Goal: Task Accomplishment & Management: Manage account settings

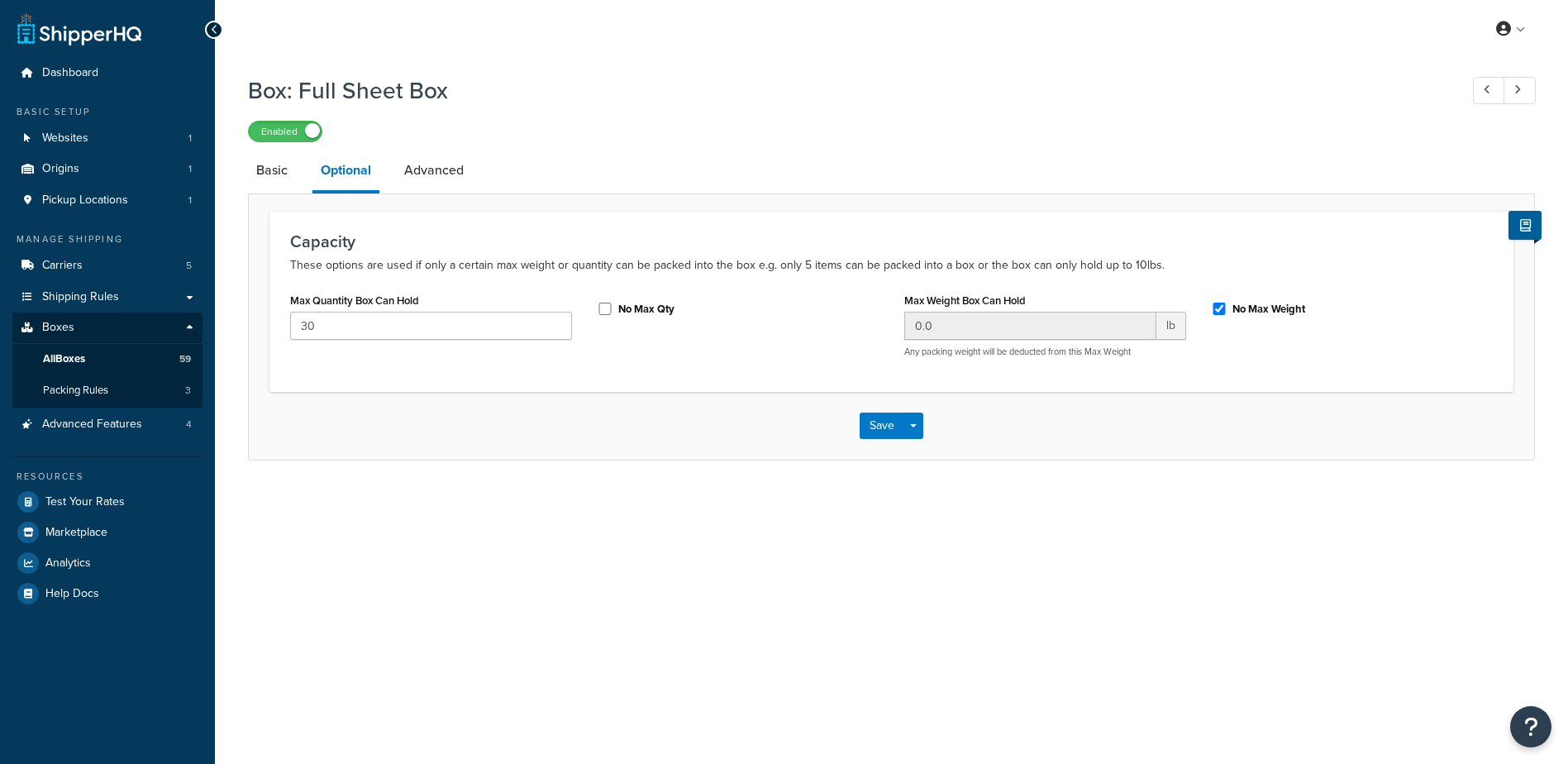
click at [437, 163] on link "Advanced" at bounding box center [434, 170] width 76 height 40
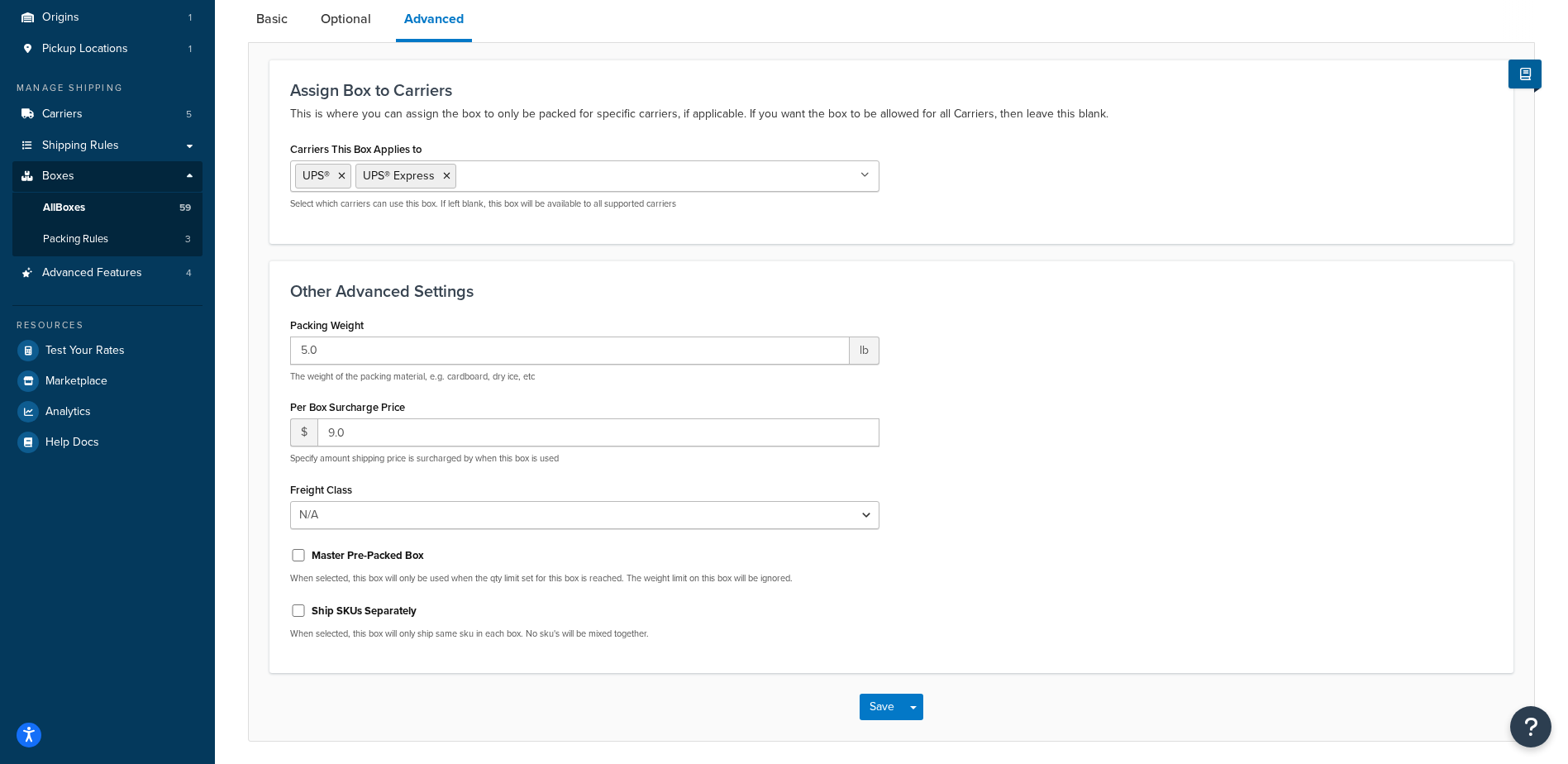
scroll to position [165, 0]
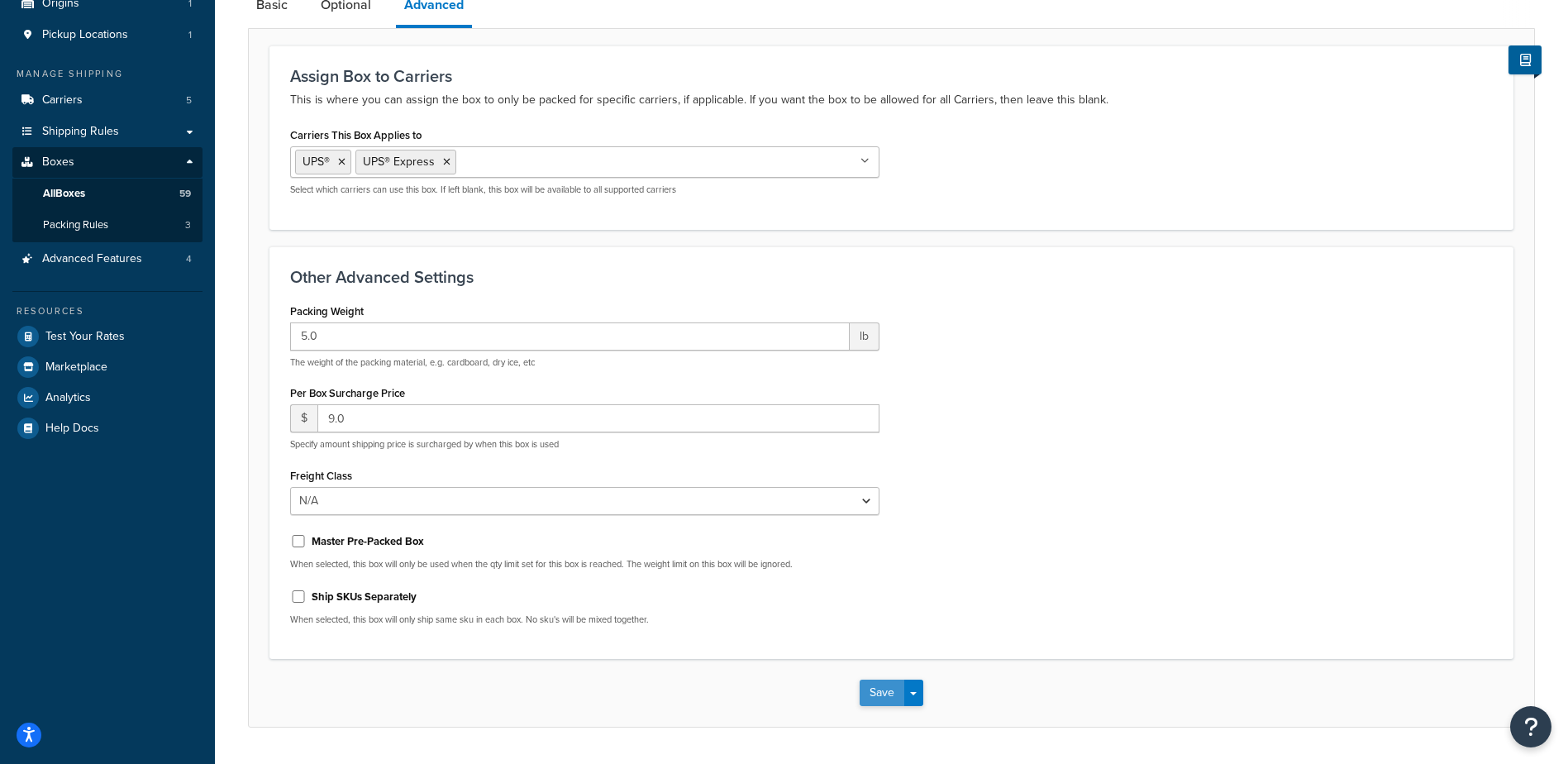
click at [881, 695] on button "Save" at bounding box center [881, 692] width 45 height 27
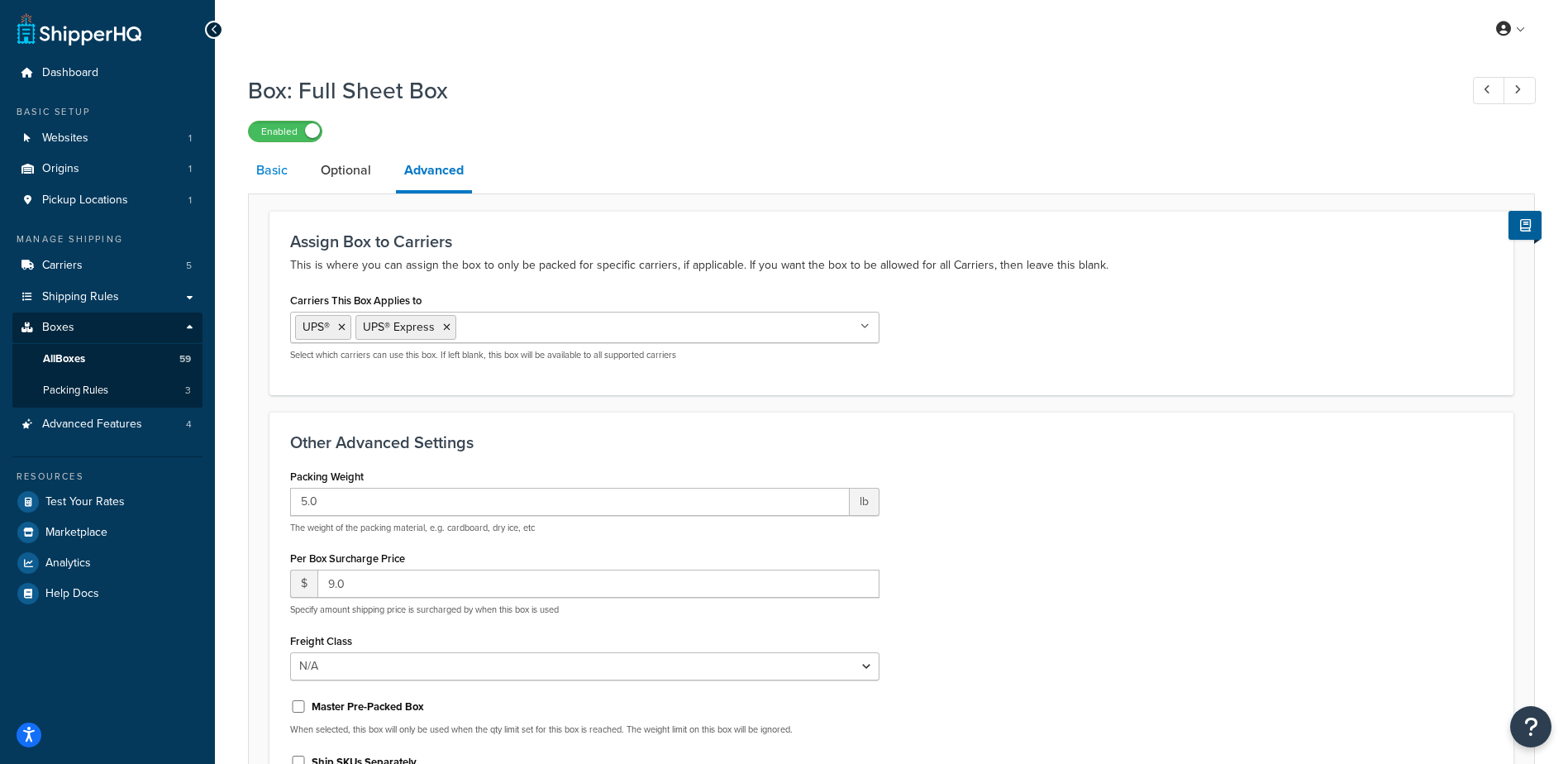
click at [261, 174] on link "Basic" at bounding box center [272, 170] width 48 height 40
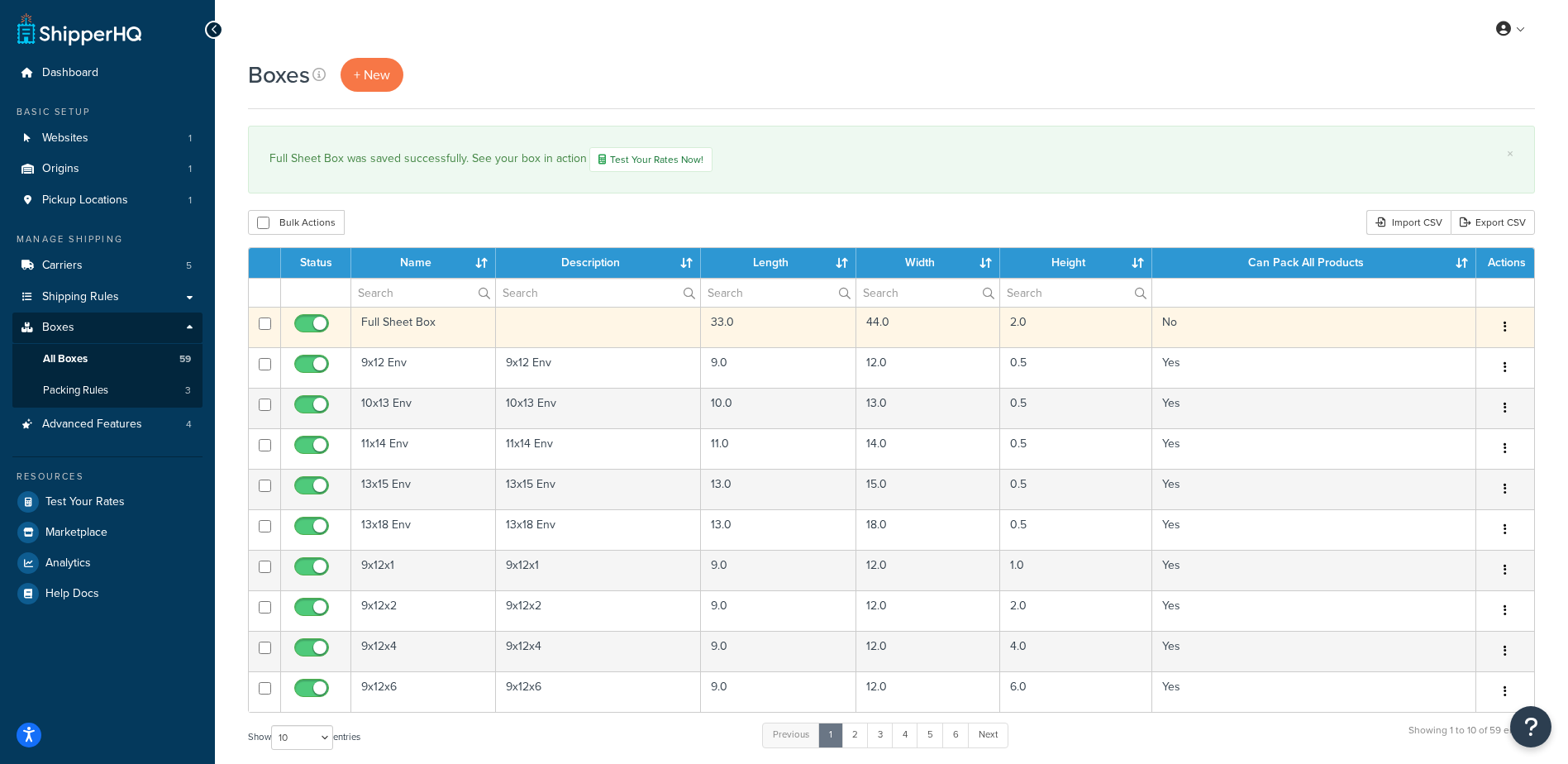
click at [1506, 325] on icon "button" at bounding box center [1505, 326] width 4 height 12
click at [1426, 354] on link "Edit" at bounding box center [1450, 358] width 131 height 34
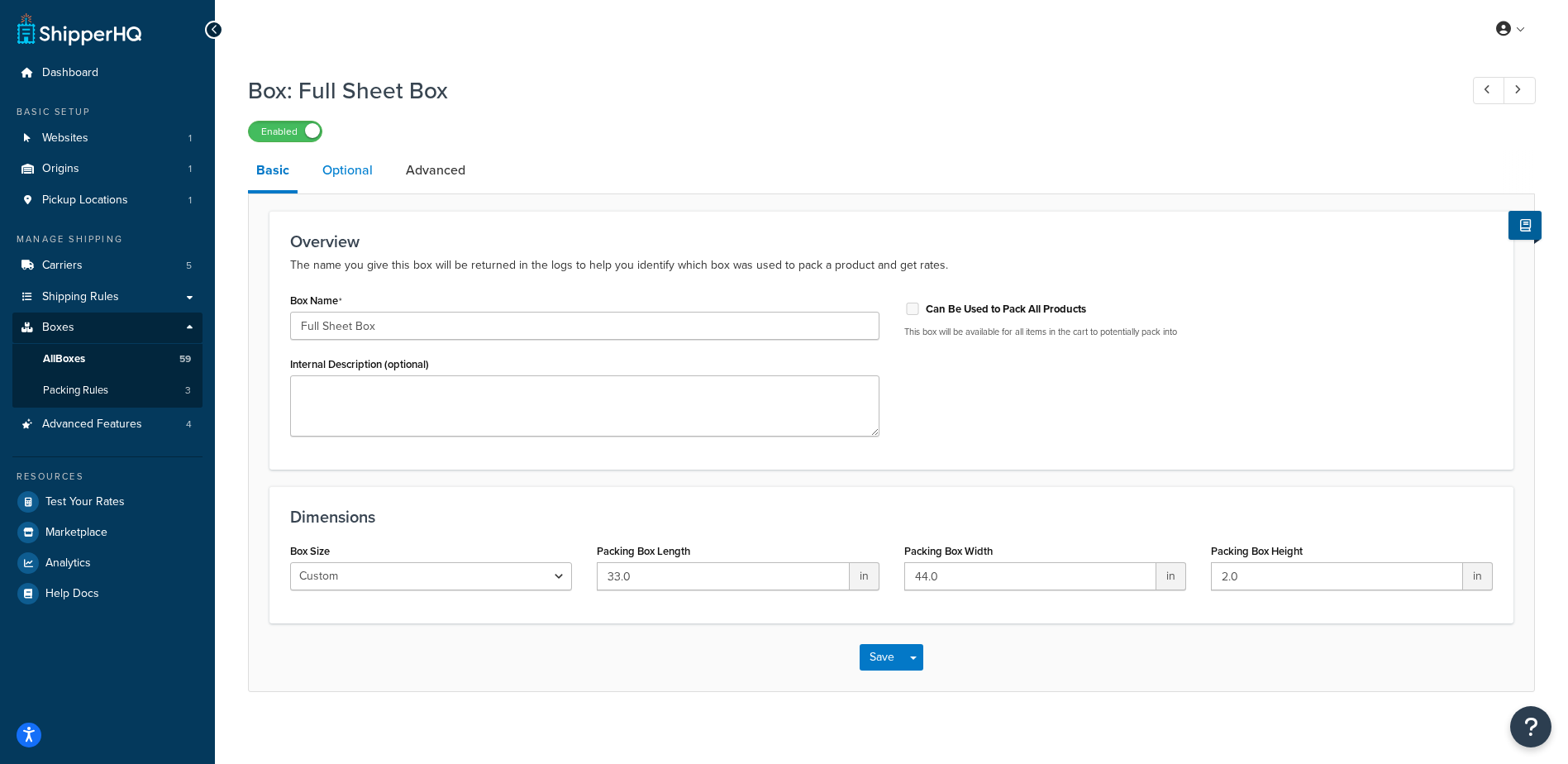
click at [344, 164] on link "Optional" at bounding box center [347, 170] width 67 height 40
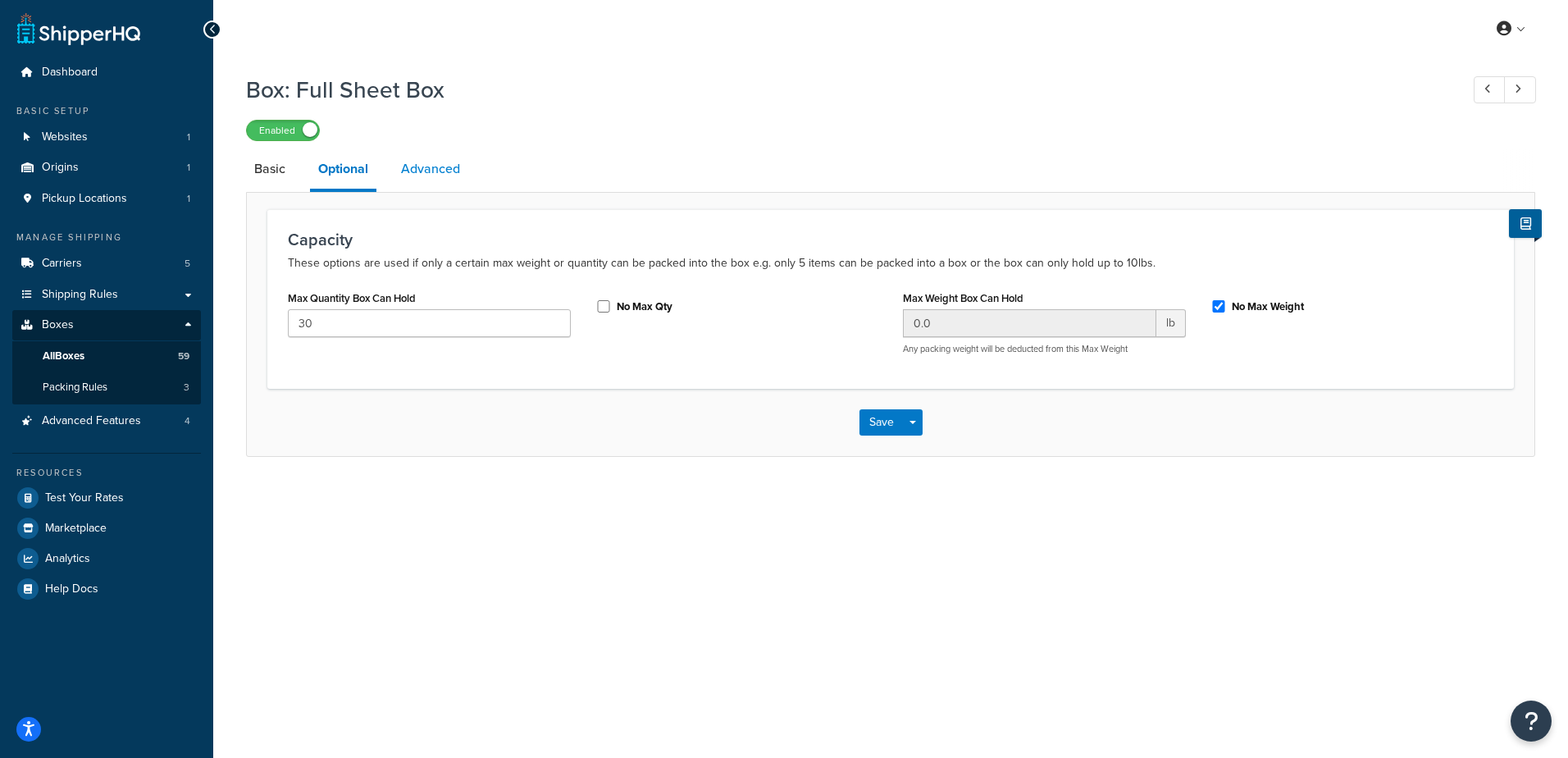
click at [441, 166] on link "Advanced" at bounding box center [431, 169] width 76 height 39
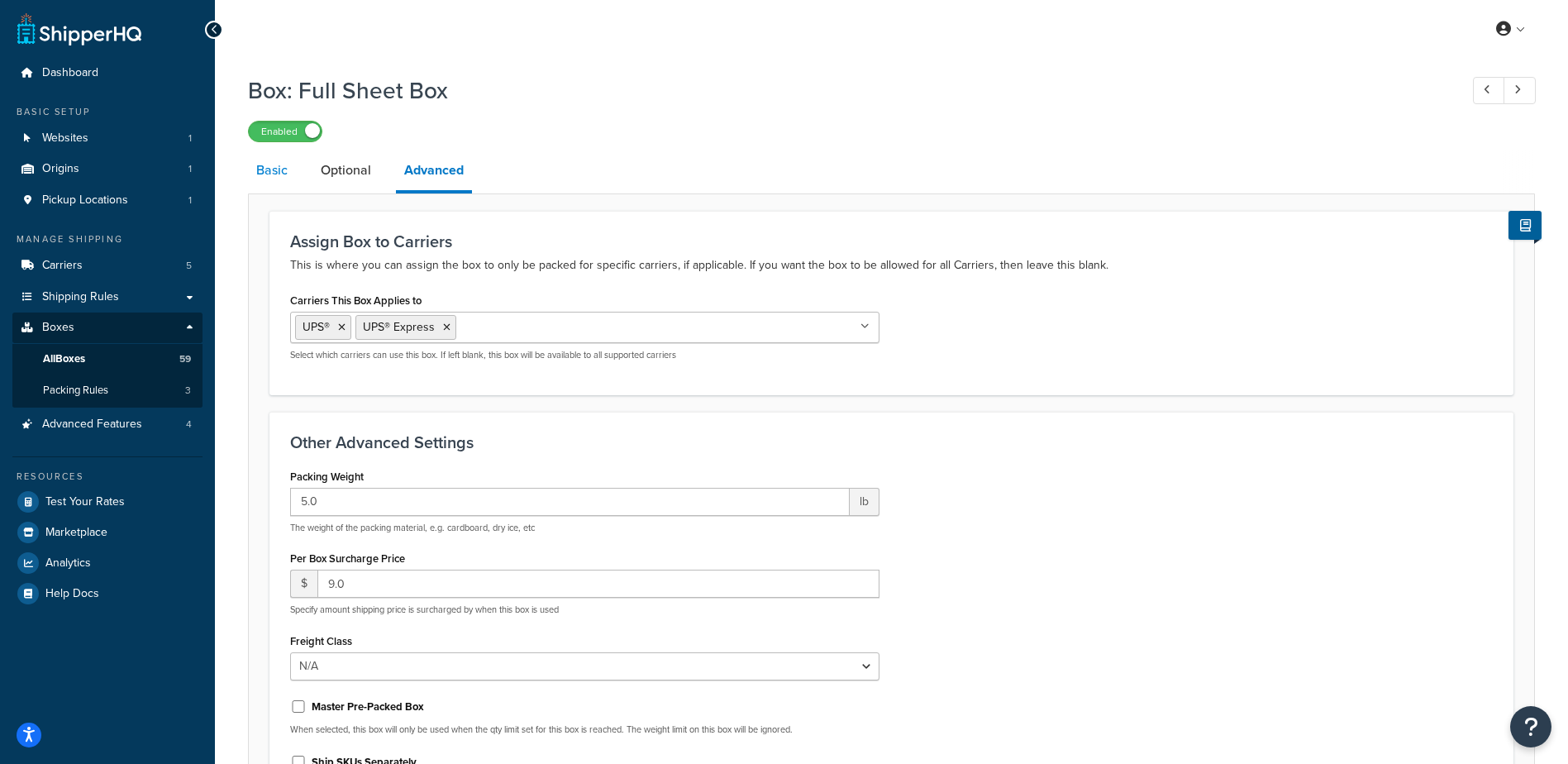
click at [271, 167] on link "Basic" at bounding box center [272, 170] width 48 height 40
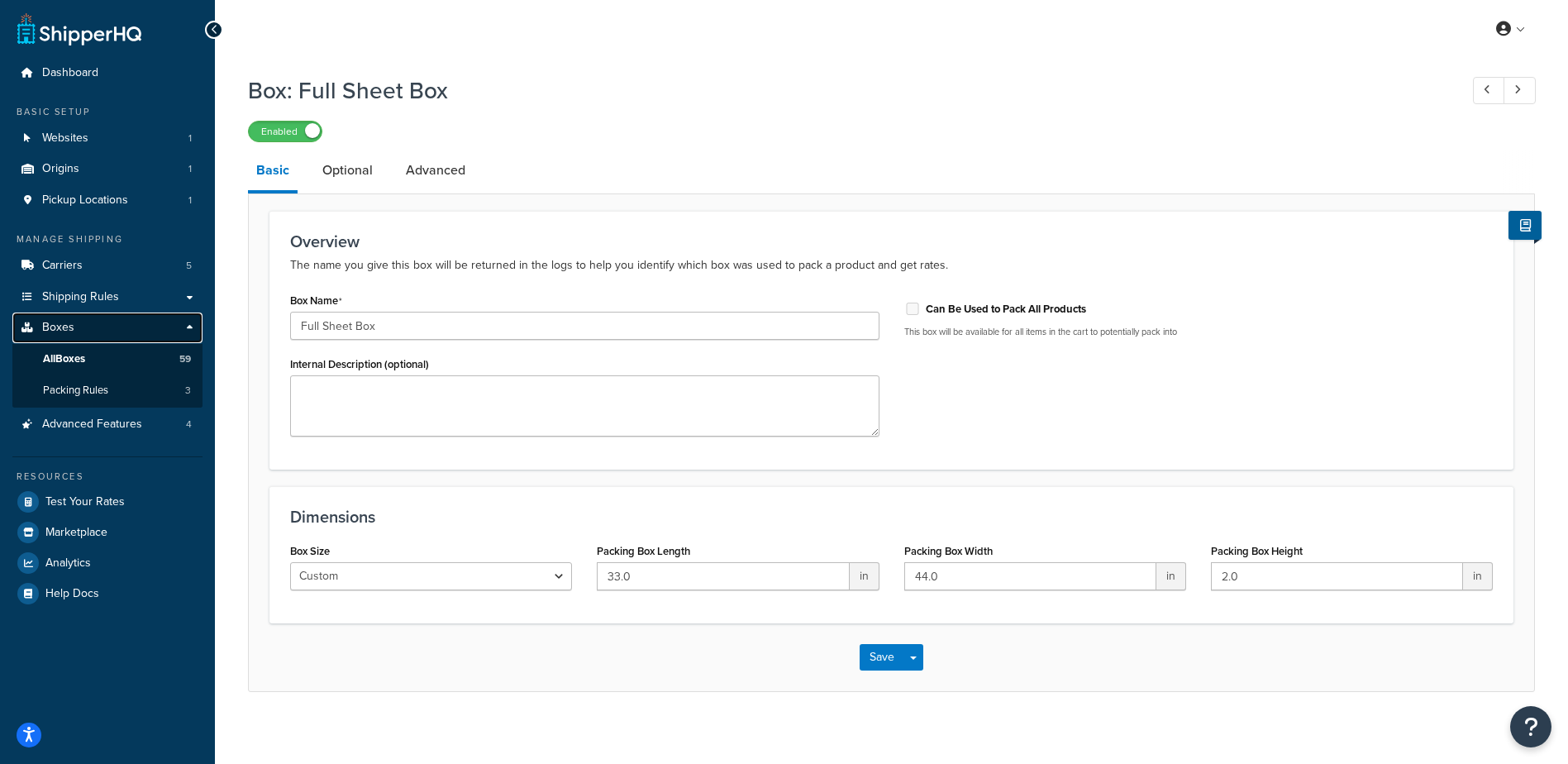
click at [78, 325] on link "Boxes" at bounding box center [107, 327] width 190 height 30
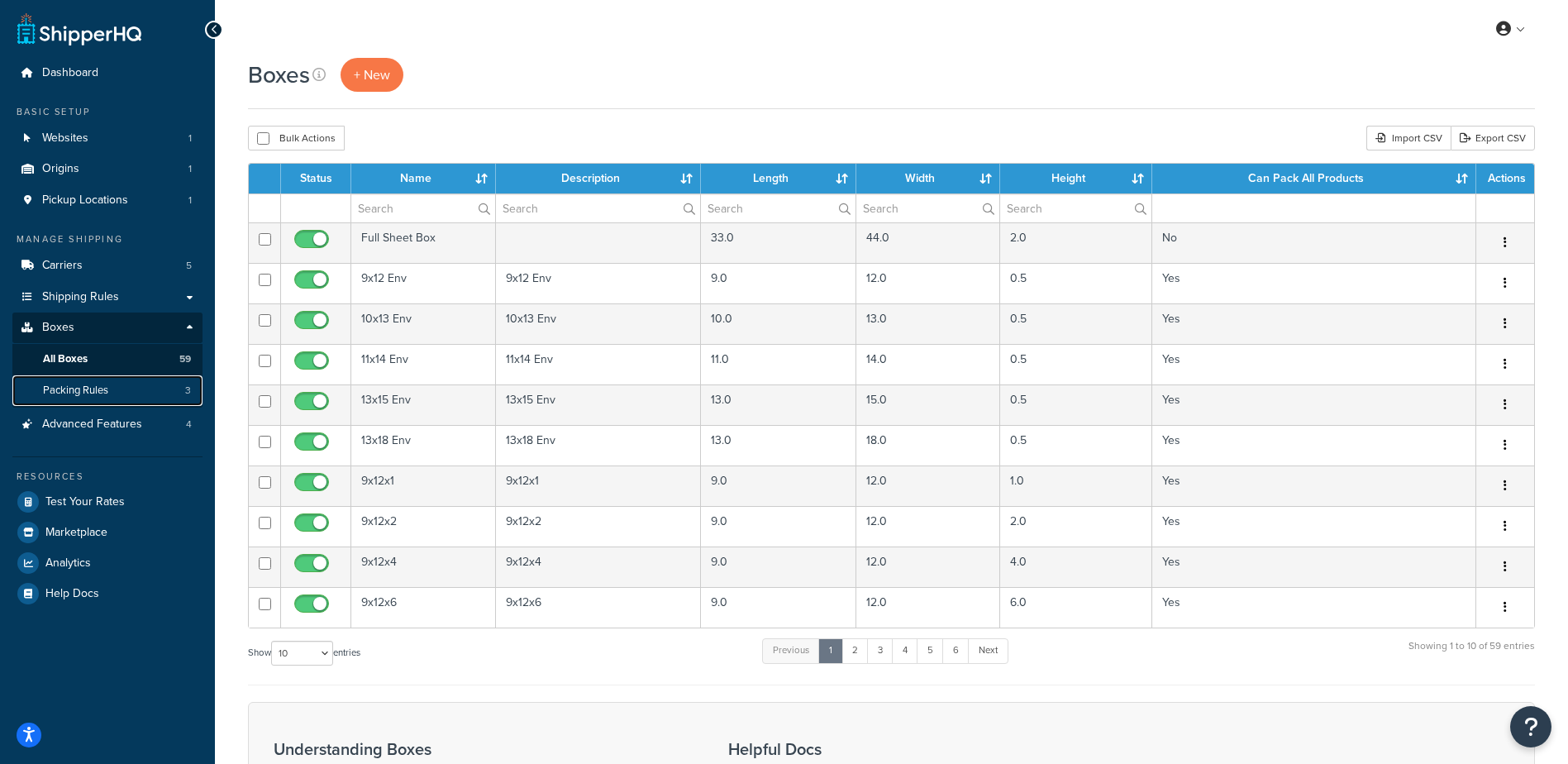
click at [108, 387] on span "Packing Rules" at bounding box center [75, 390] width 65 height 14
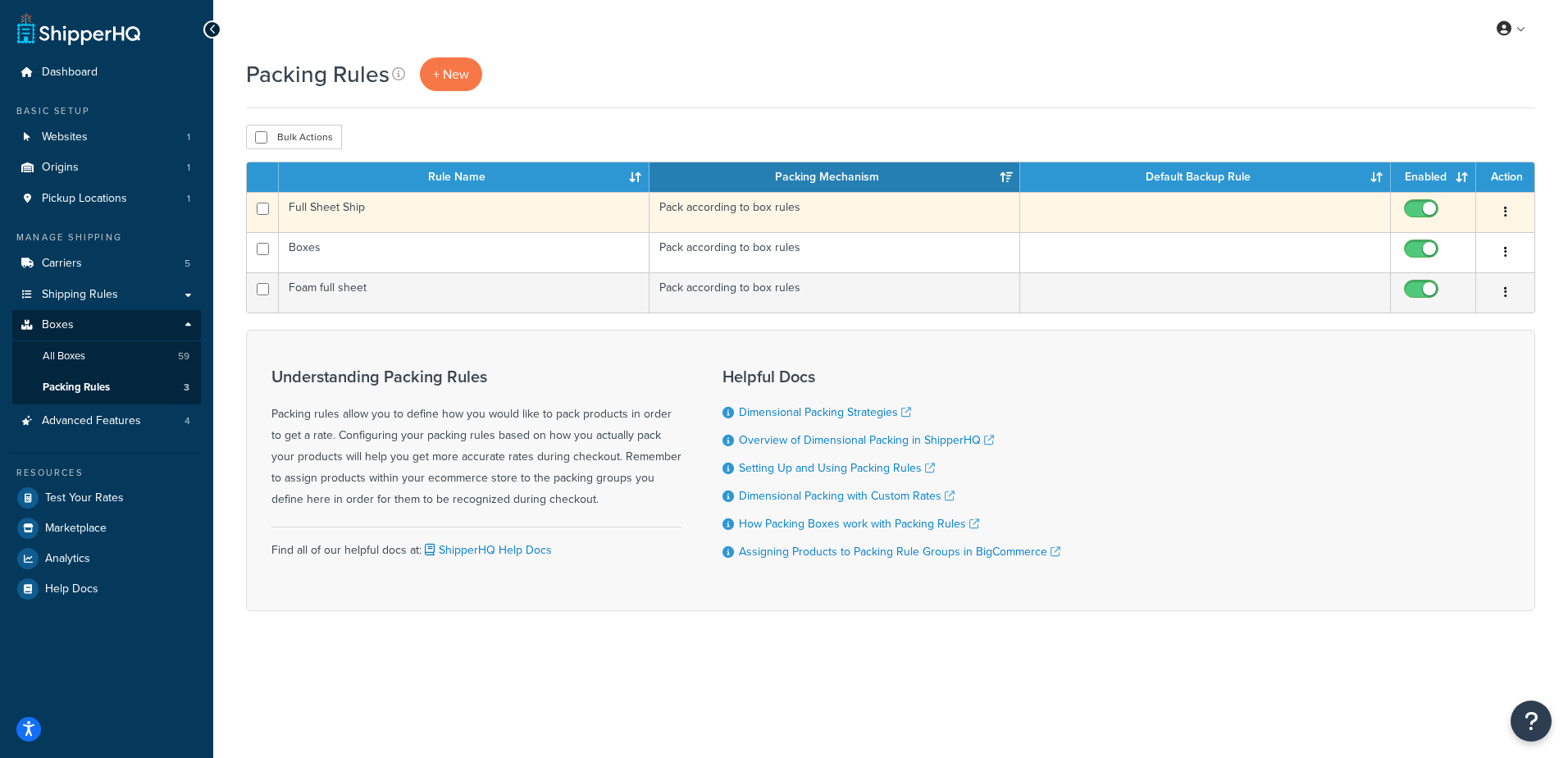
click at [1506, 207] on icon "button" at bounding box center [1506, 212] width 4 height 12
click at [1429, 240] on link "Edit" at bounding box center [1438, 244] width 130 height 34
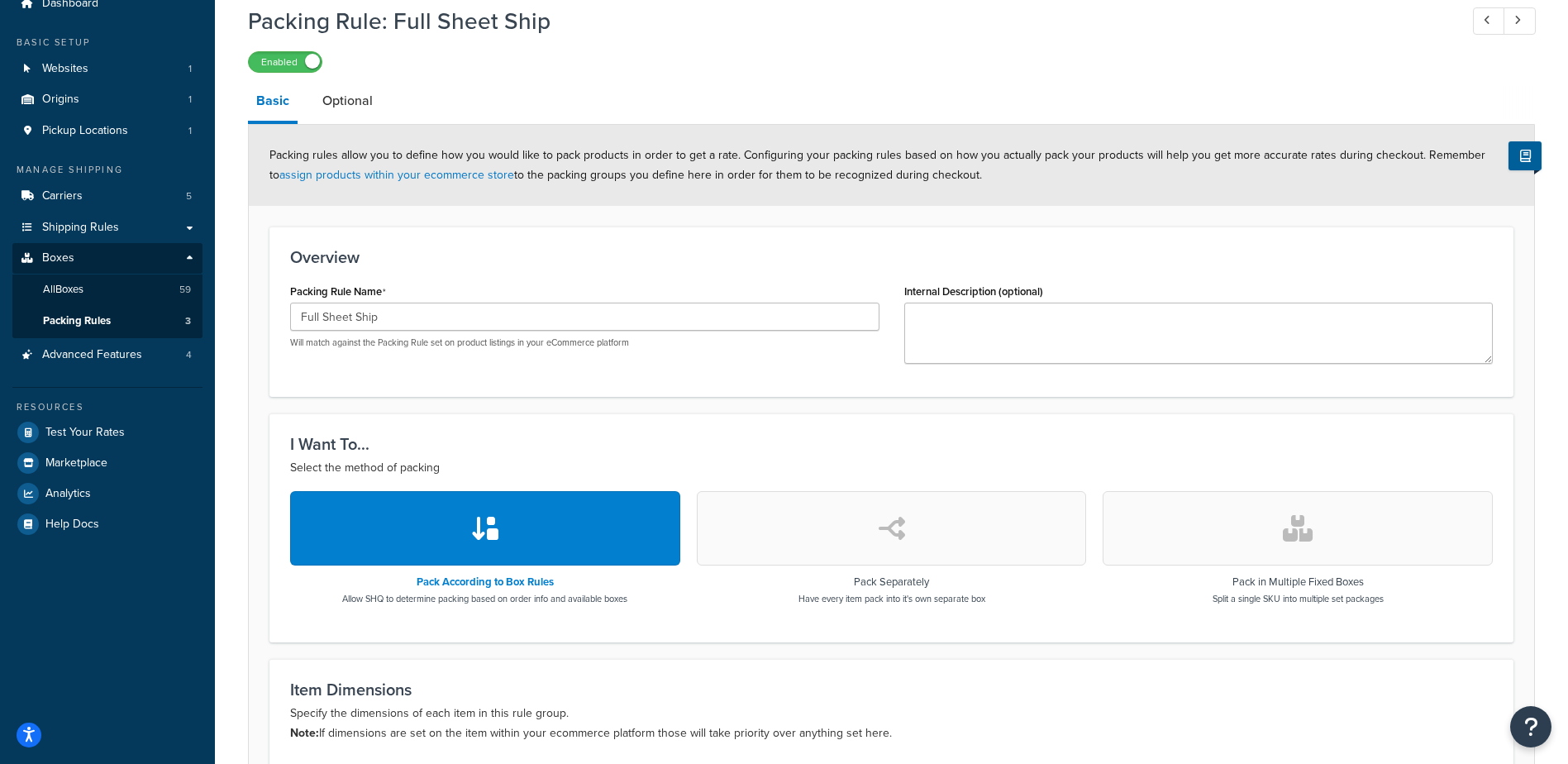
scroll to position [66, 0]
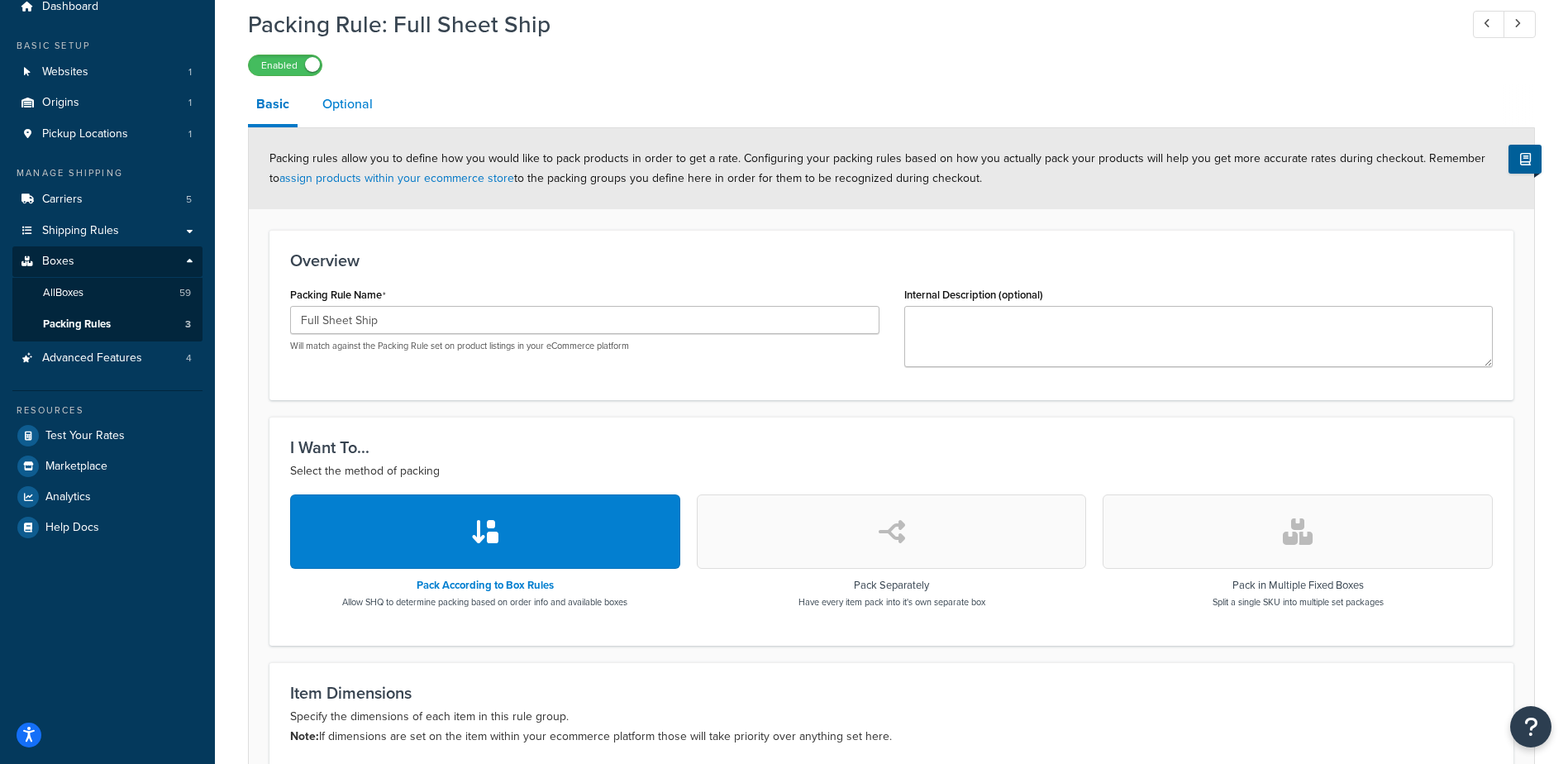
click at [348, 102] on link "Optional" at bounding box center [347, 104] width 67 height 40
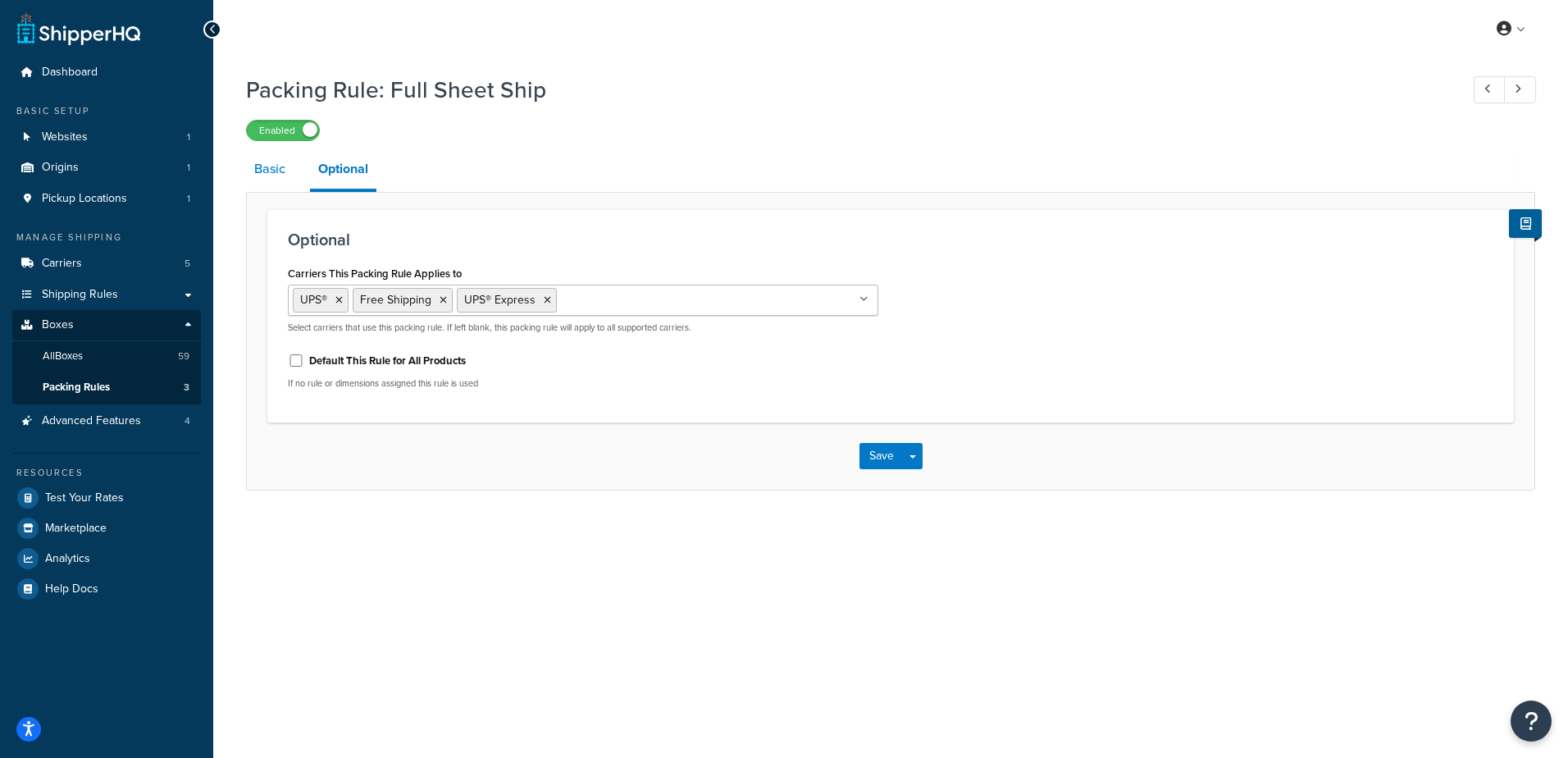
click at [258, 166] on link "Basic" at bounding box center [270, 169] width 47 height 39
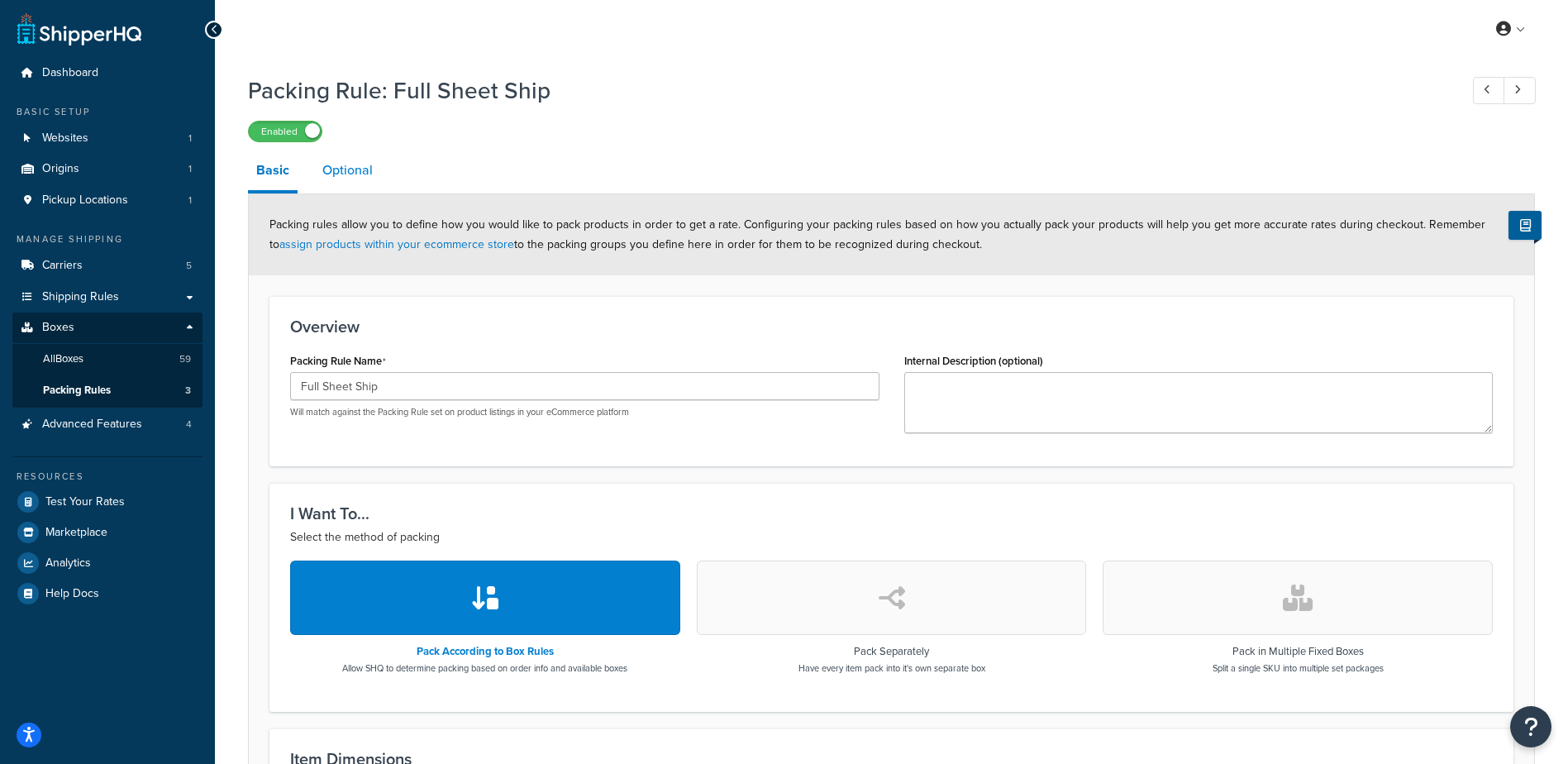
click at [339, 165] on link "Optional" at bounding box center [347, 170] width 67 height 40
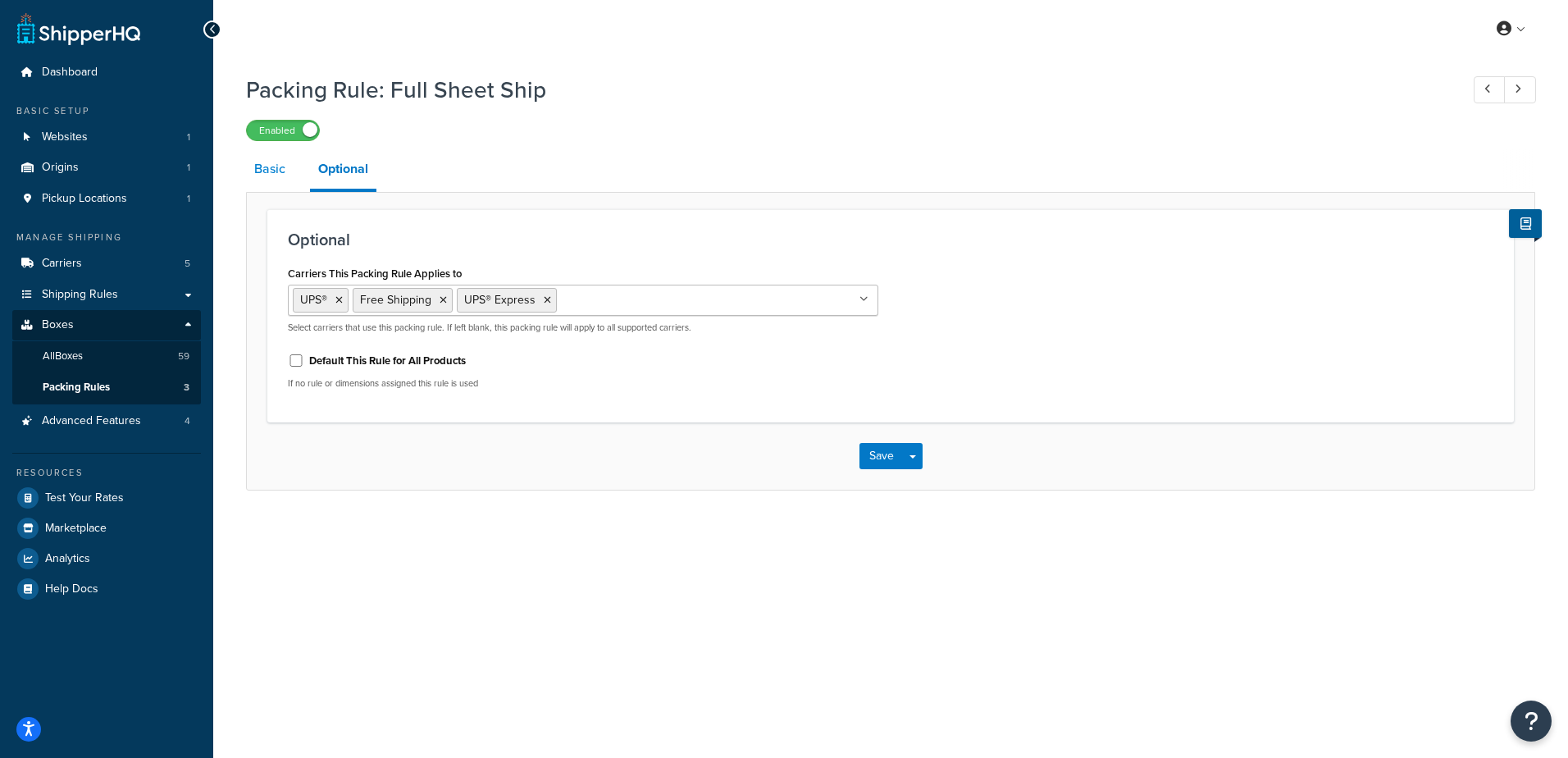
click at [273, 168] on link "Basic" at bounding box center [270, 169] width 47 height 39
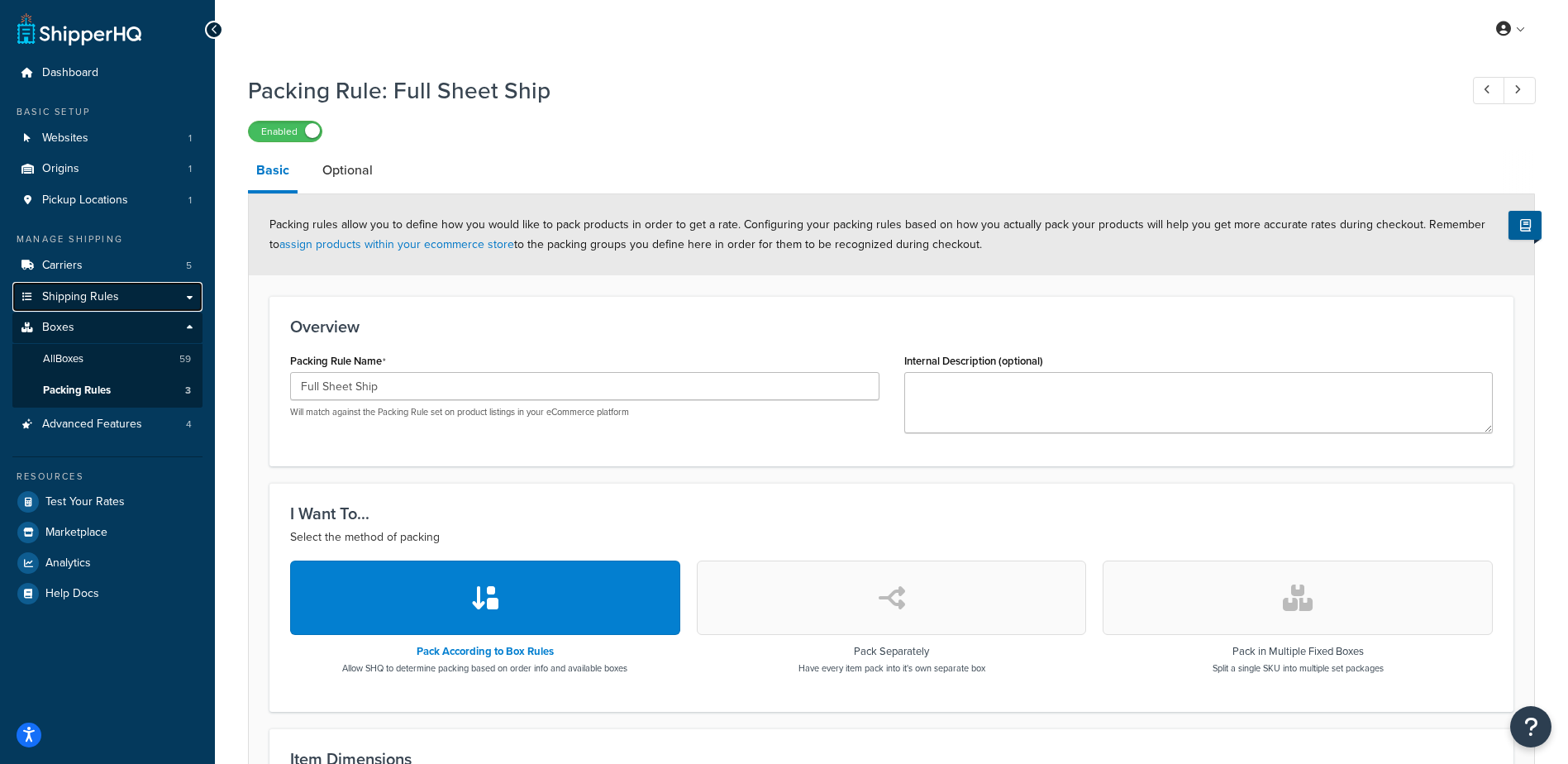
click at [96, 298] on span "Shipping Rules" at bounding box center [81, 297] width 77 height 14
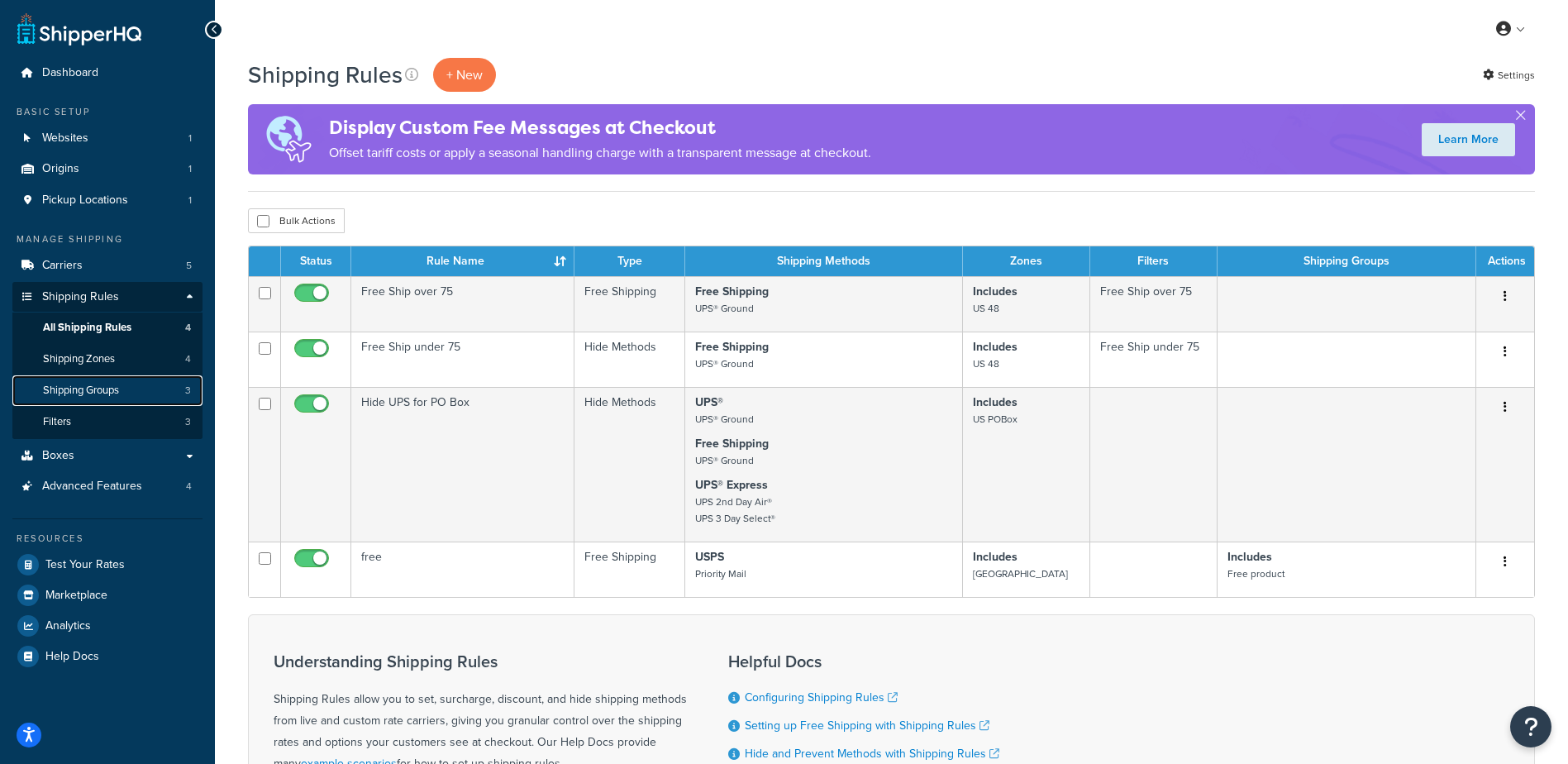
click at [119, 390] on span "Shipping Groups" at bounding box center [81, 390] width 76 height 14
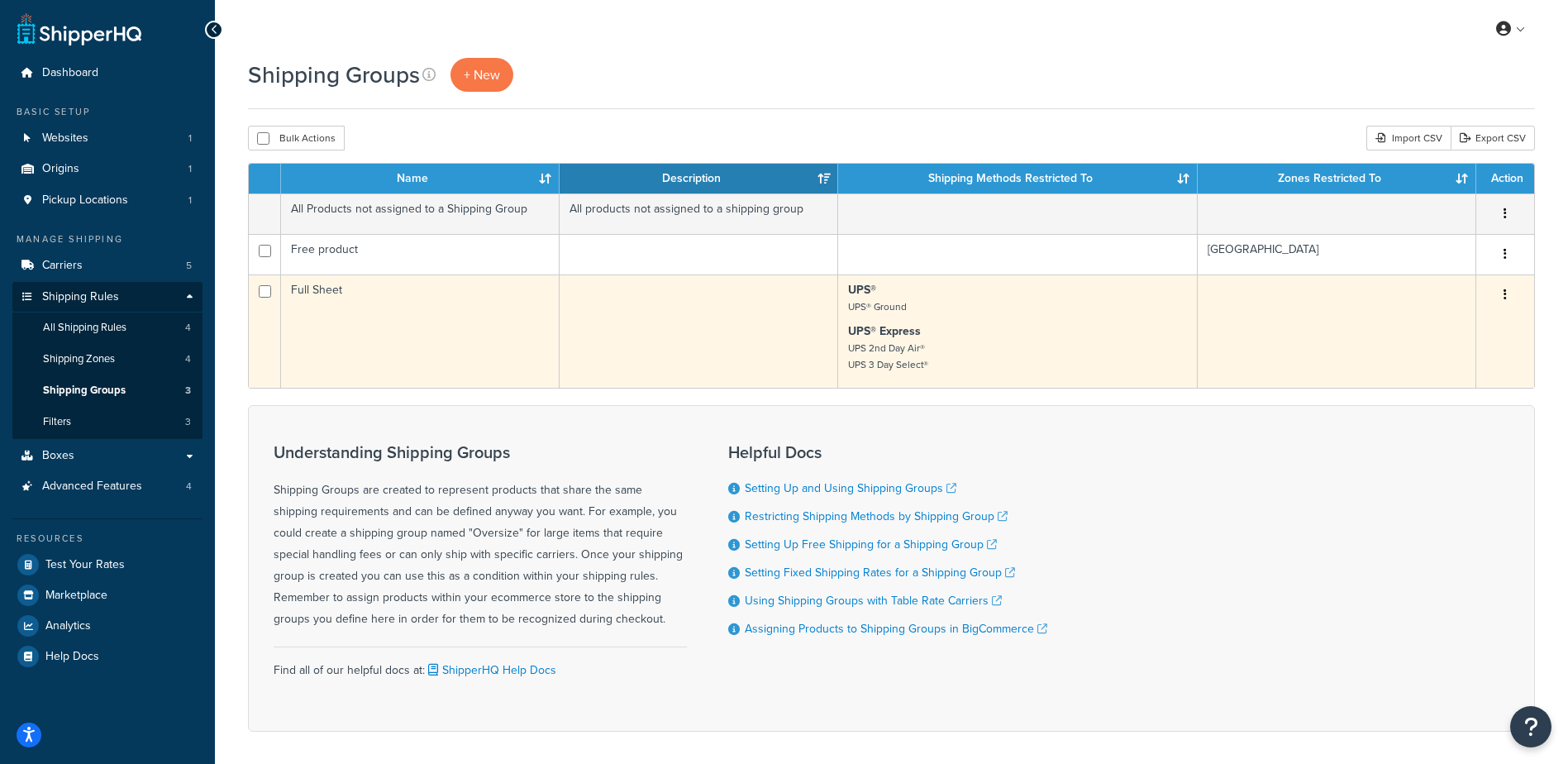
click at [1506, 293] on button "button" at bounding box center [1505, 295] width 23 height 27
click at [1420, 323] on link "Edit" at bounding box center [1437, 327] width 131 height 34
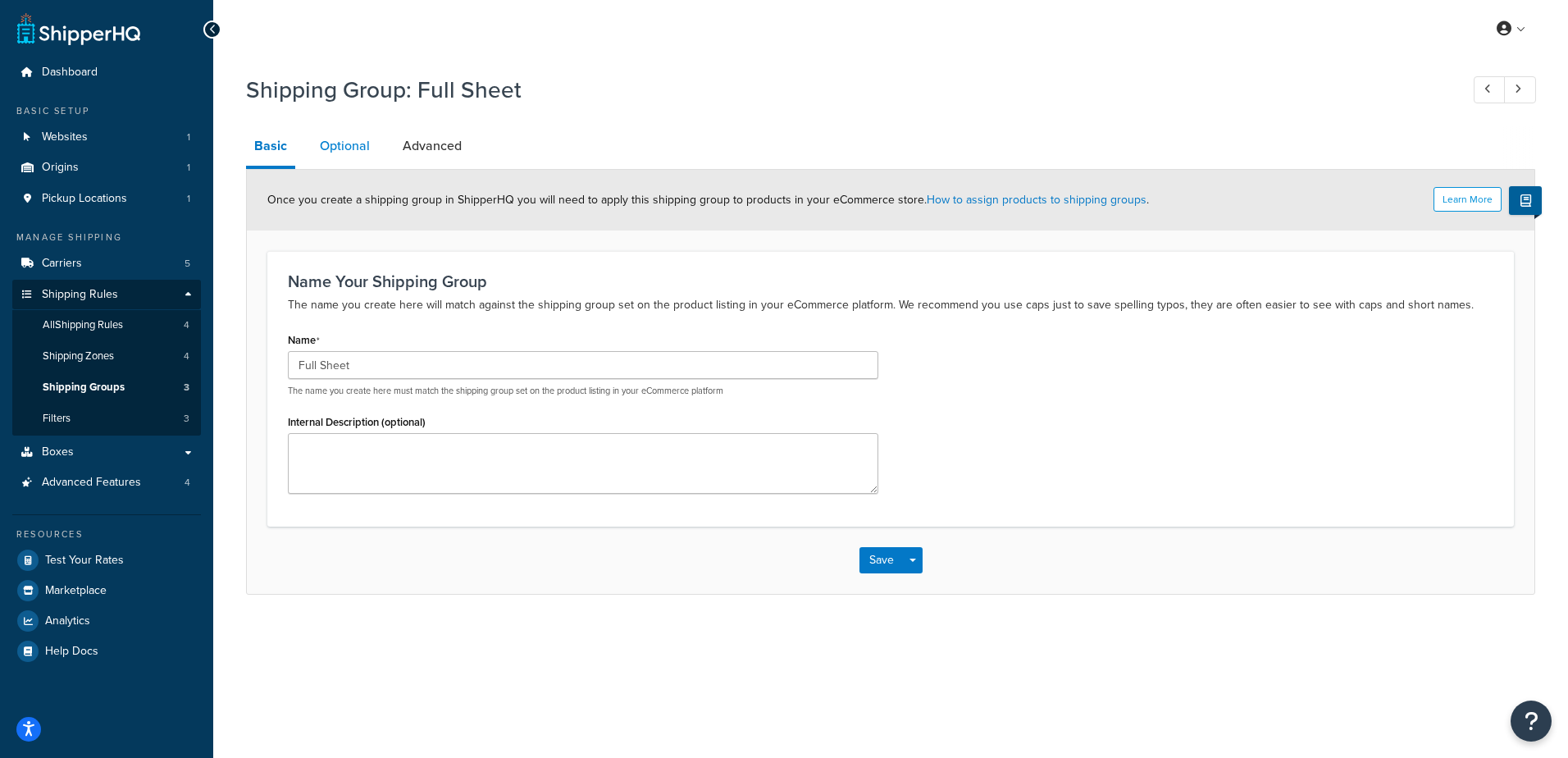
click at [360, 150] on link "Optional" at bounding box center [345, 145] width 67 height 39
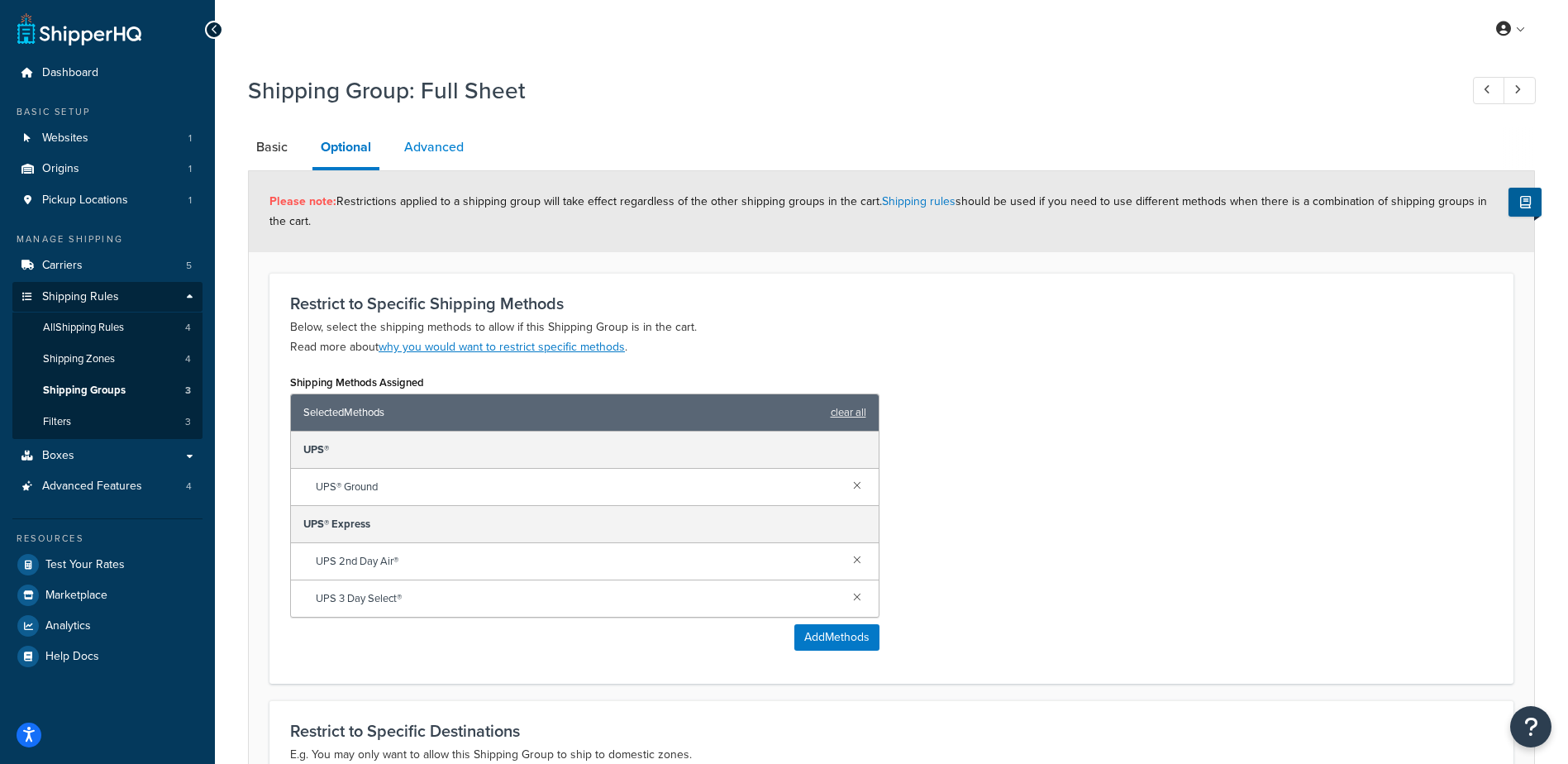
click at [441, 147] on link "Advanced" at bounding box center [434, 146] width 76 height 40
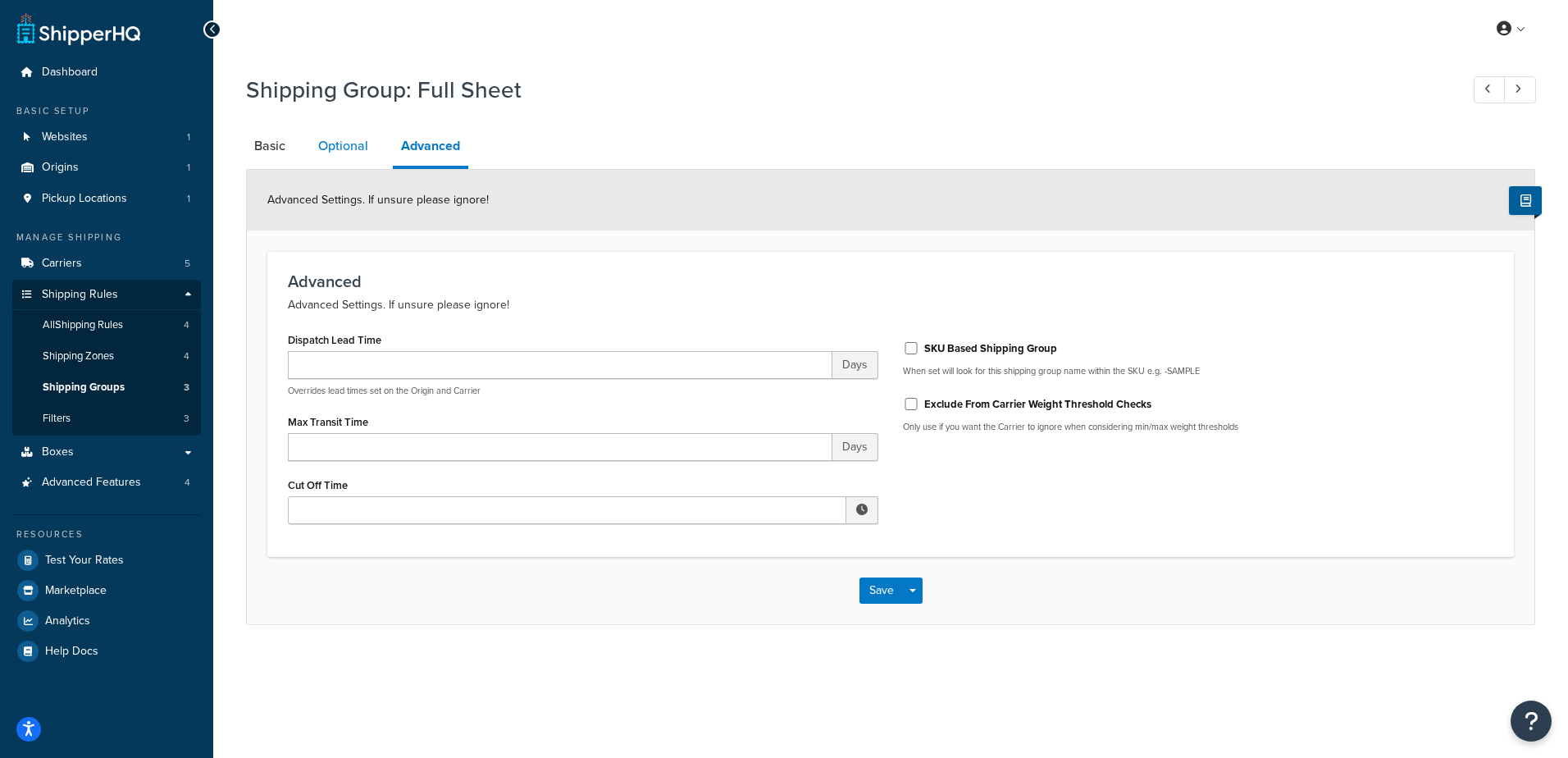
click at [339, 141] on link "Optional" at bounding box center [343, 145] width 67 height 39
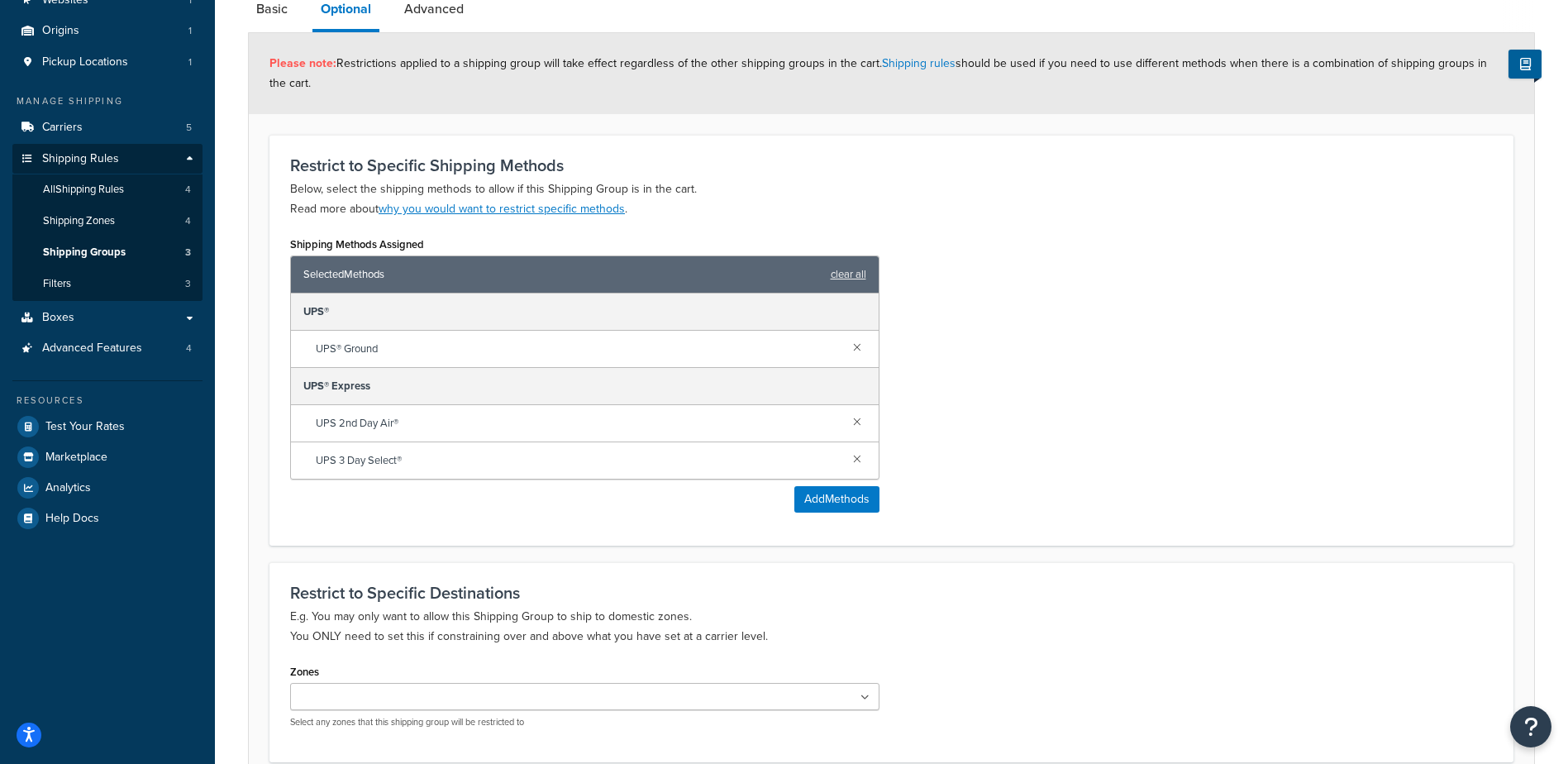
scroll to position [288, 0]
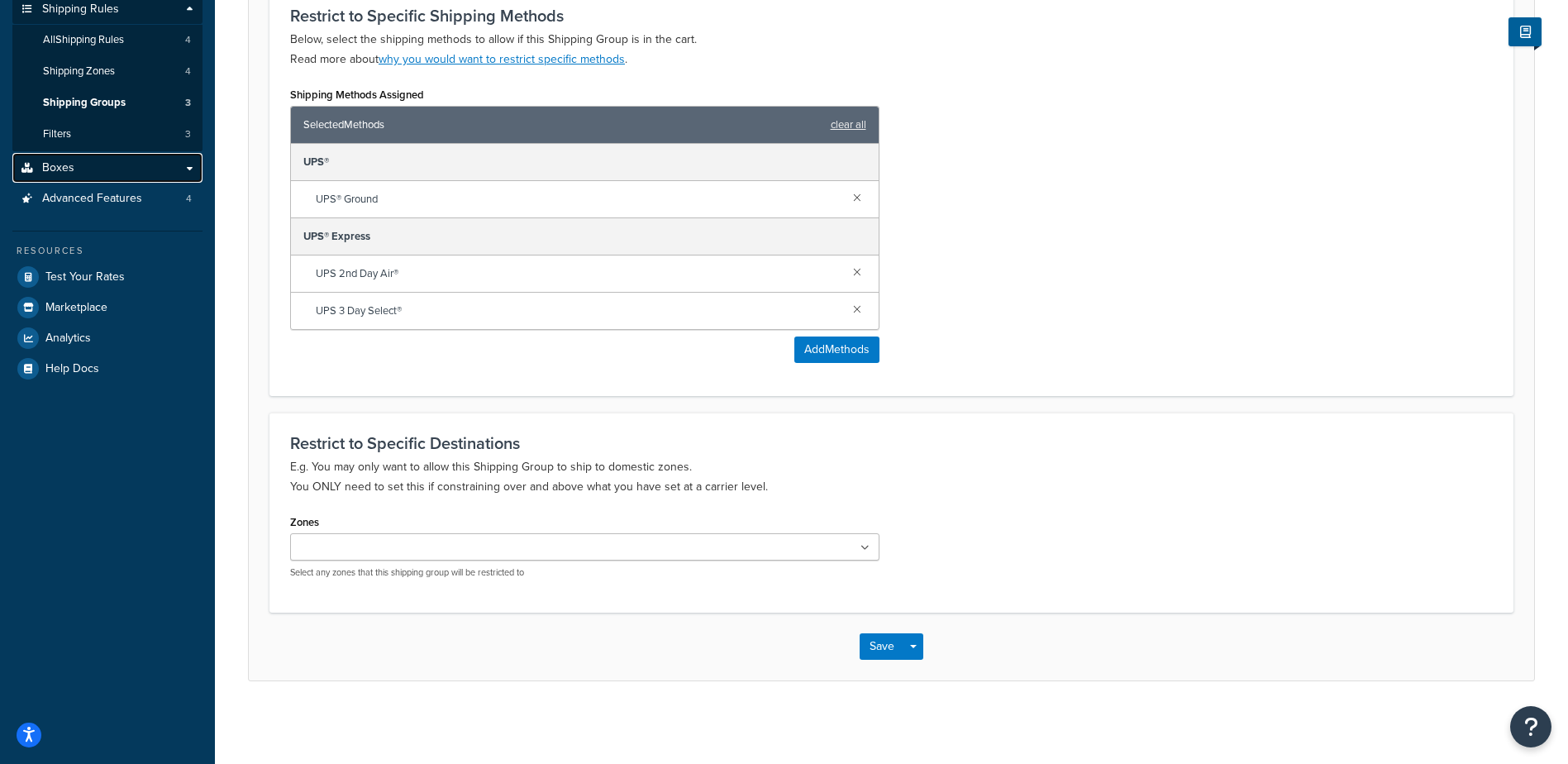
click at [77, 167] on link "Boxes" at bounding box center [107, 167] width 190 height 30
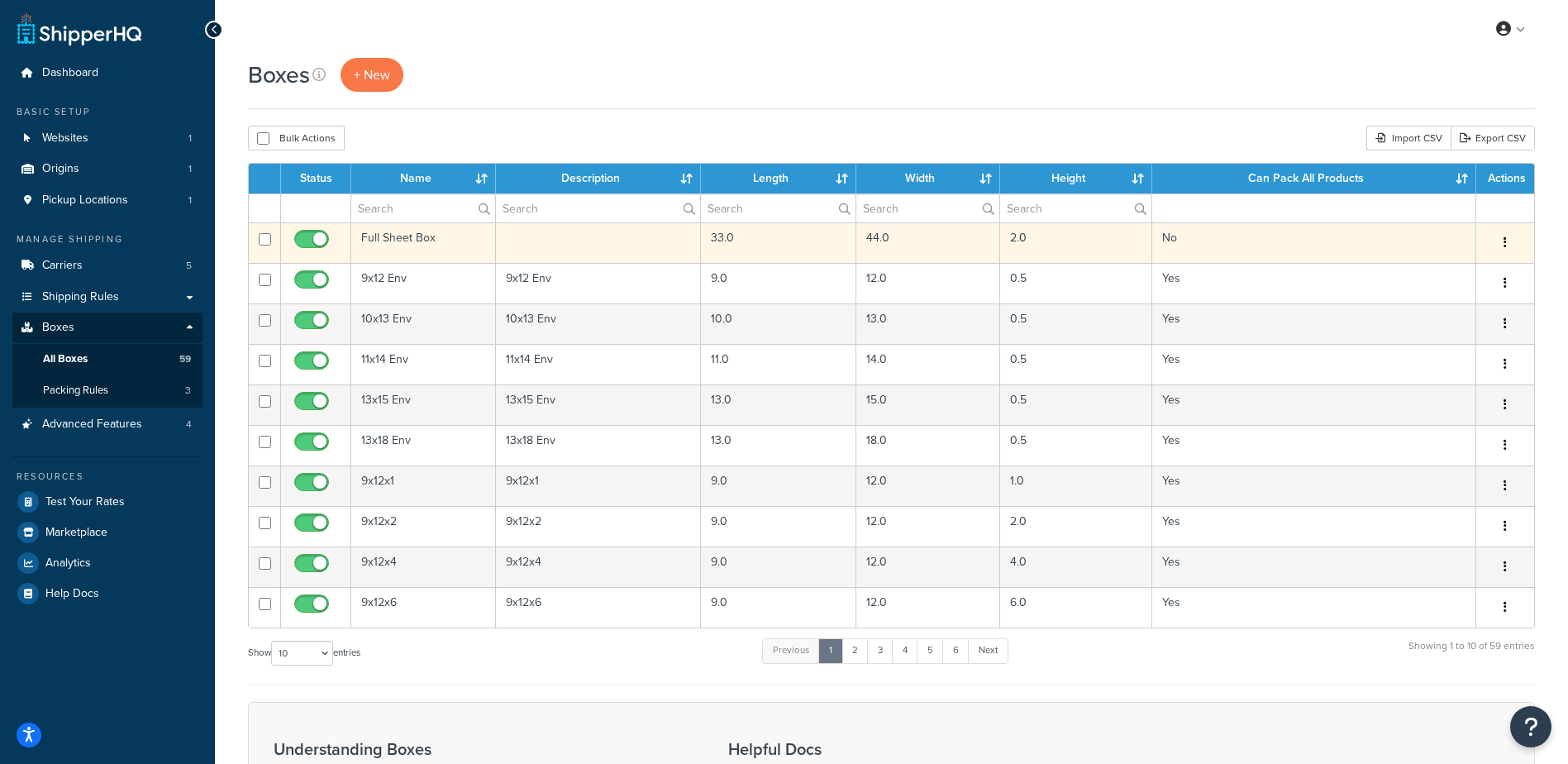
click at [1507, 240] on button "button" at bounding box center [1505, 243] width 23 height 27
click at [1424, 274] on link "Edit" at bounding box center [1450, 274] width 131 height 34
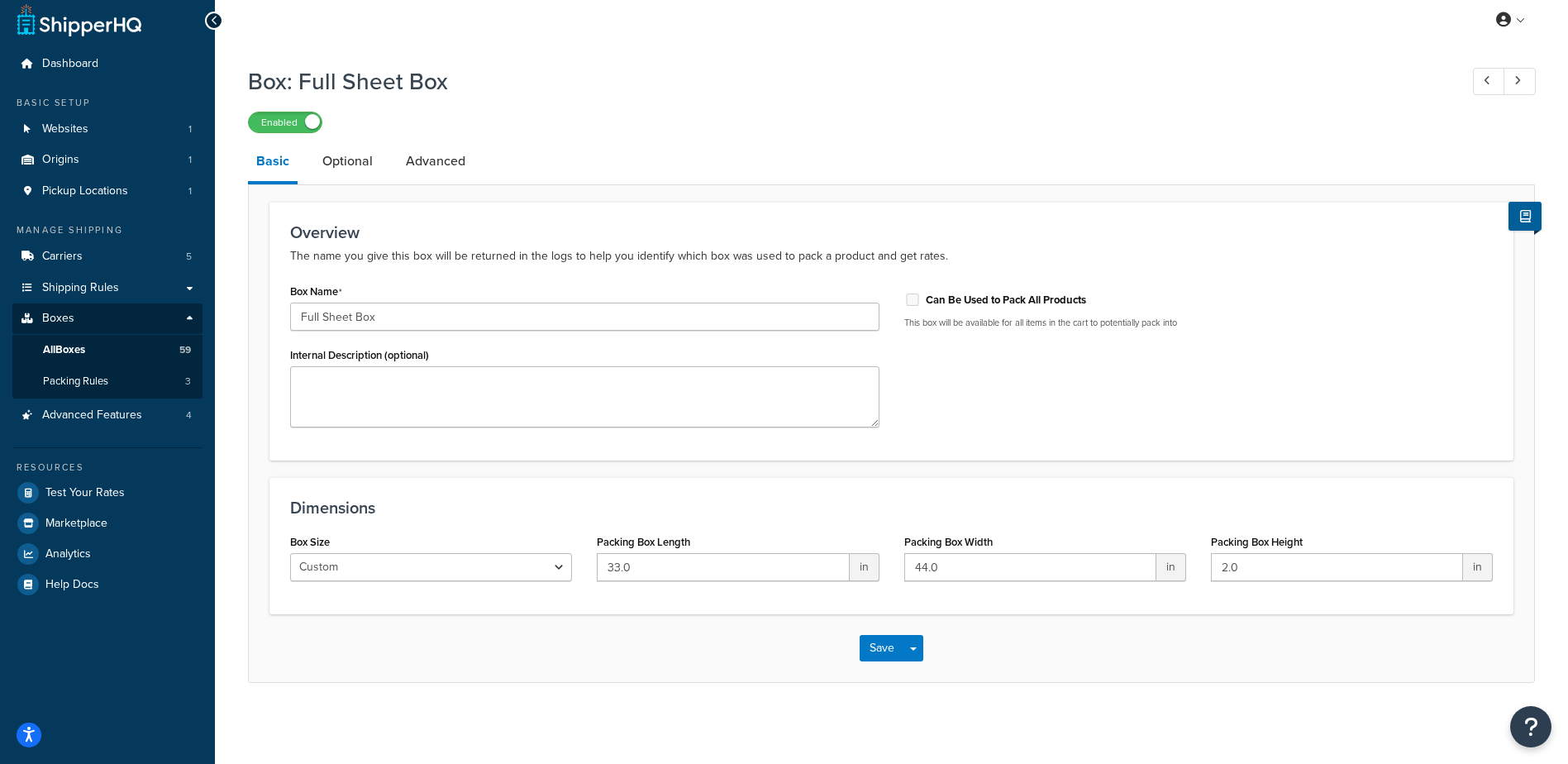
scroll to position [11, 0]
click at [356, 151] on link "Optional" at bounding box center [347, 159] width 67 height 40
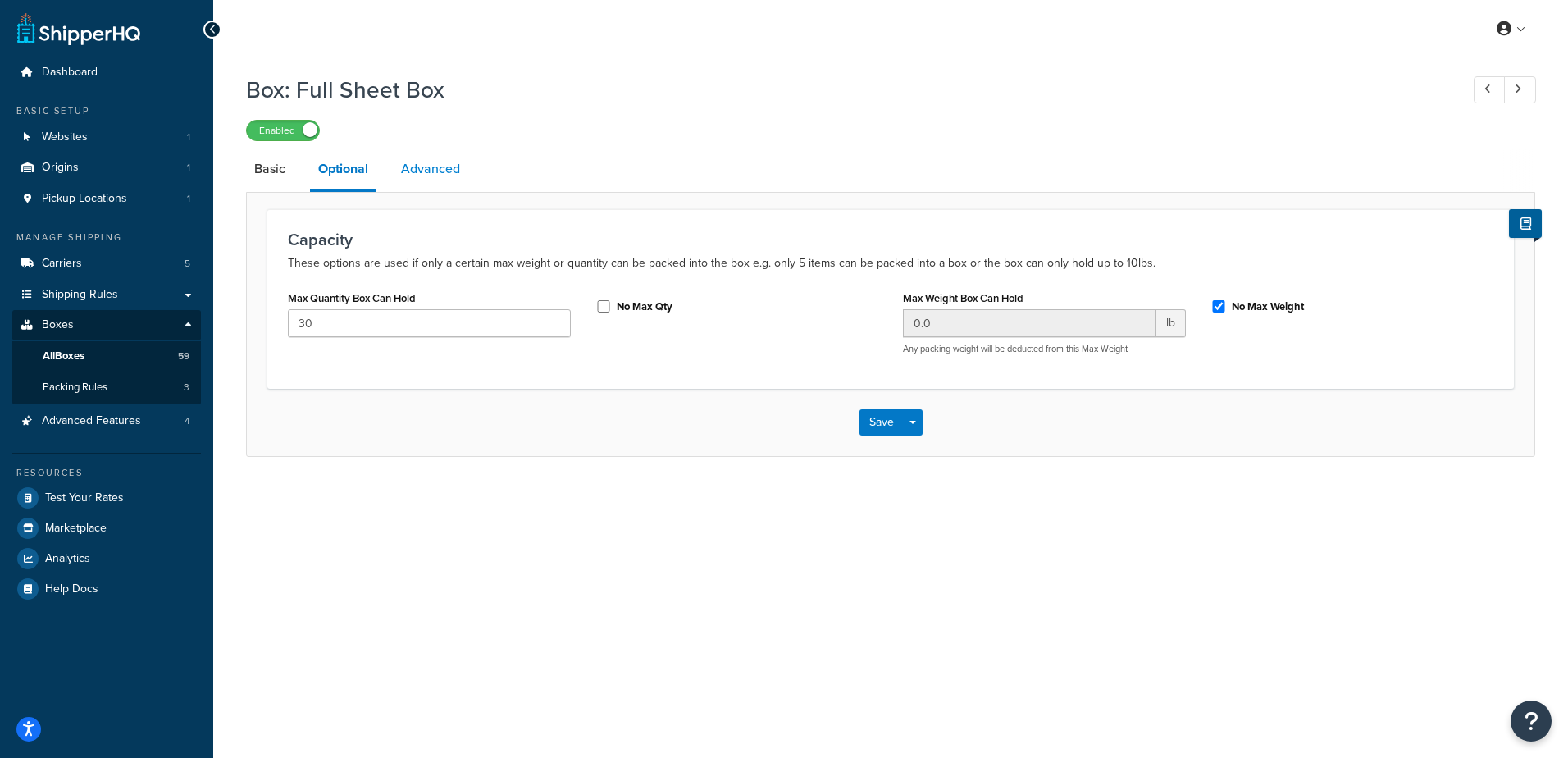
click at [423, 160] on link "Advanced" at bounding box center [431, 169] width 76 height 39
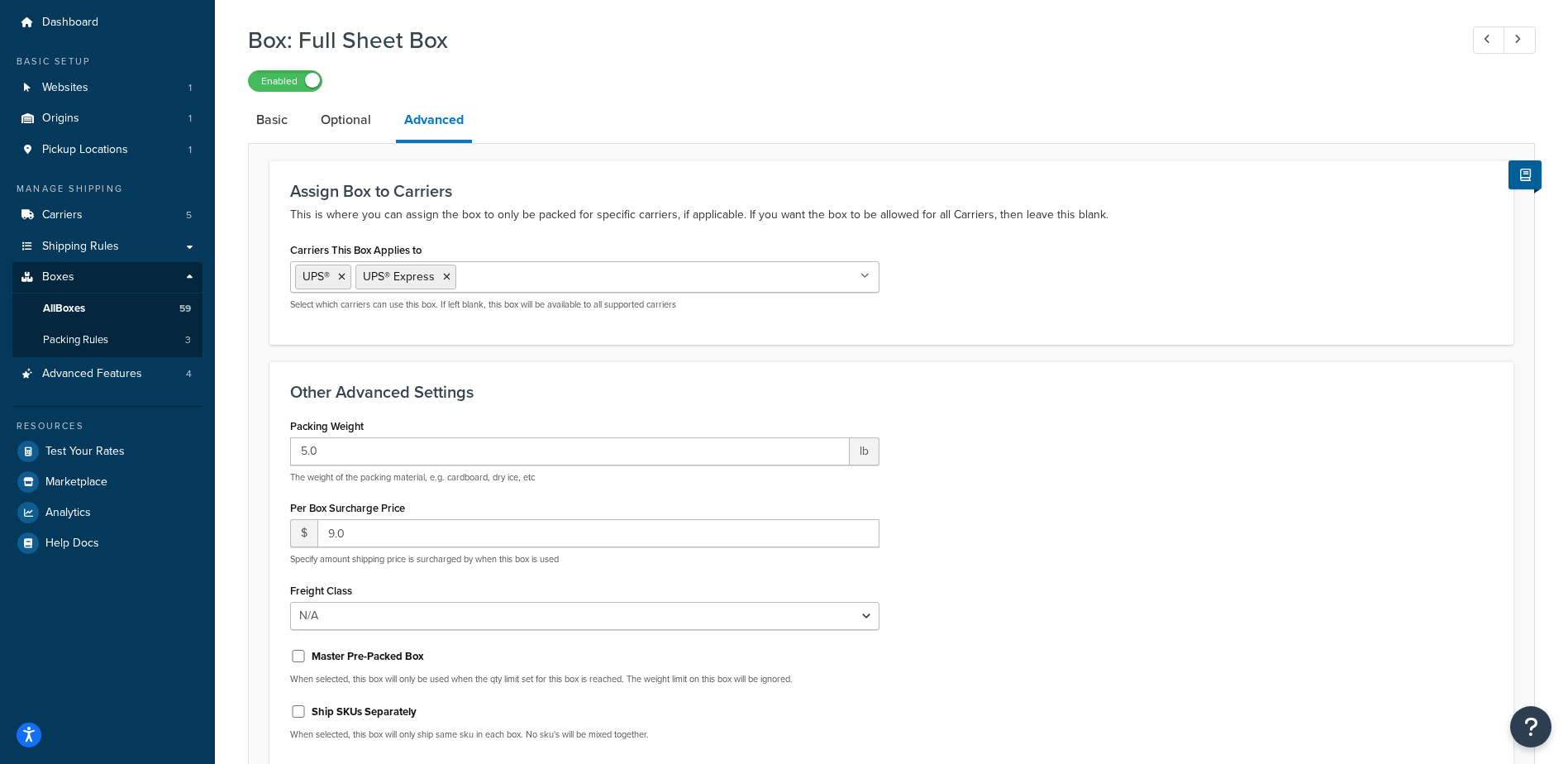
scroll to position [46, 0]
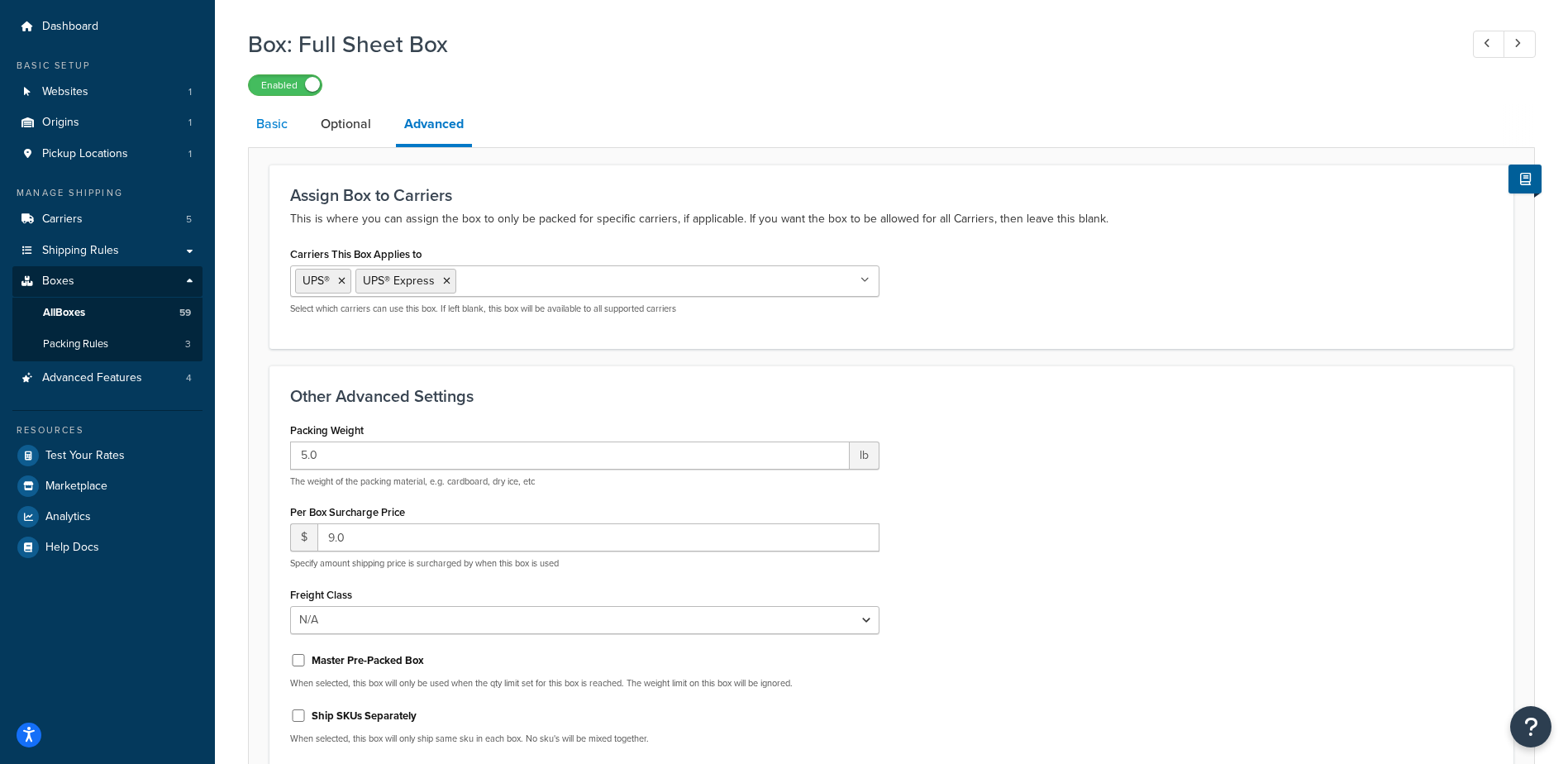
click at [272, 124] on link "Basic" at bounding box center [272, 123] width 48 height 40
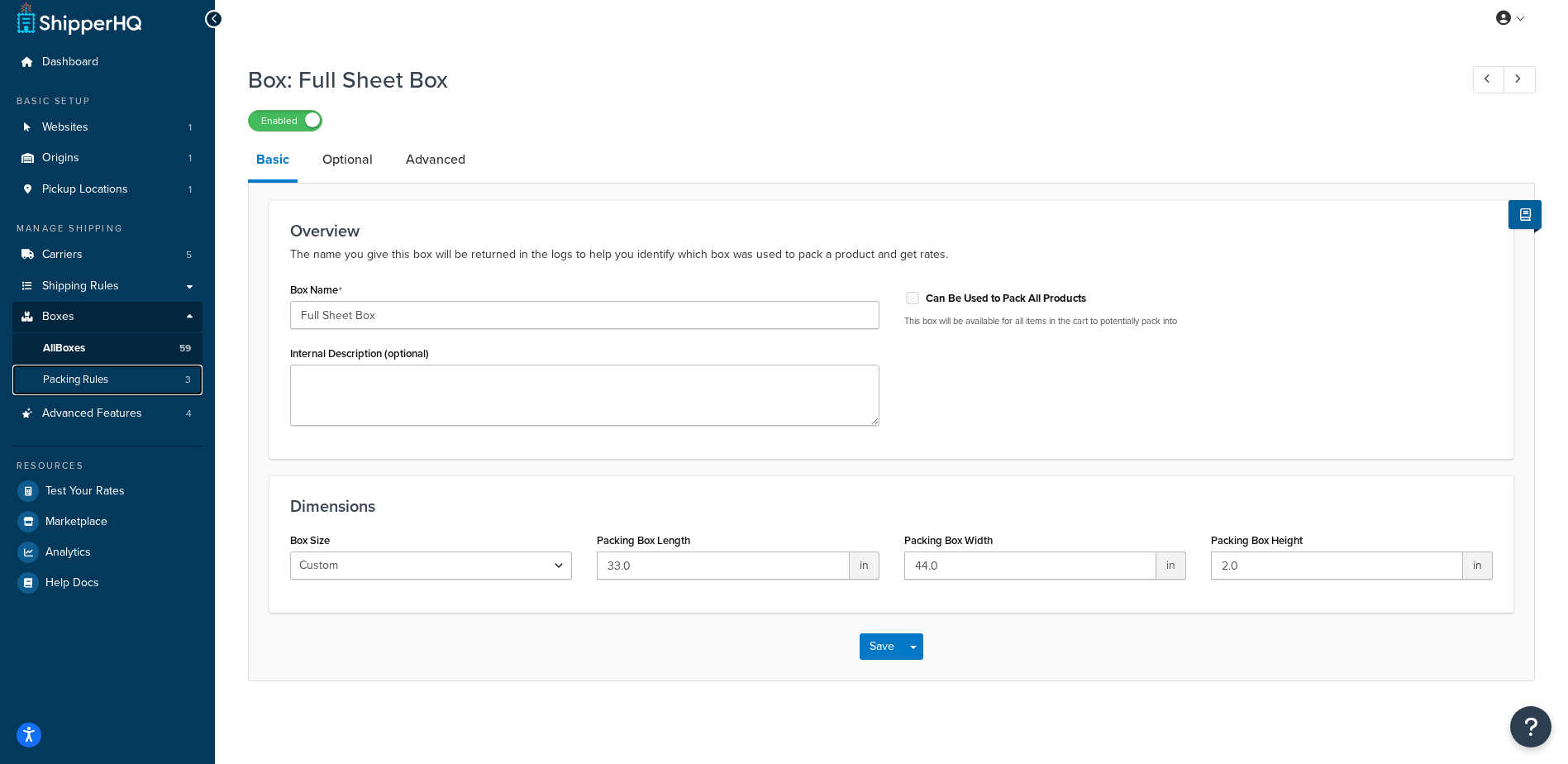
click at [120, 383] on link "Packing Rules 3" at bounding box center [107, 380] width 190 height 30
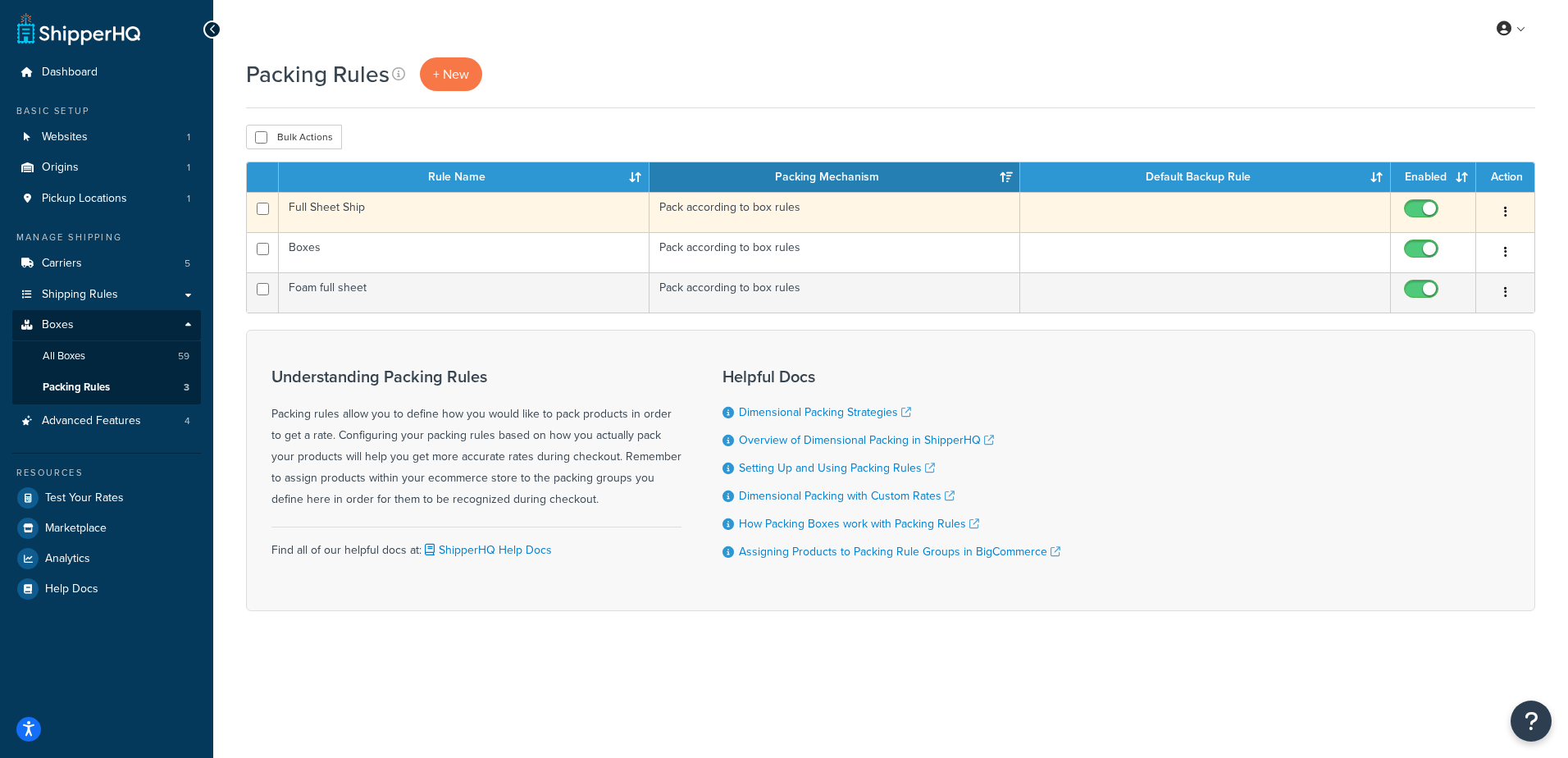
click at [1501, 211] on button "button" at bounding box center [1505, 212] width 23 height 26
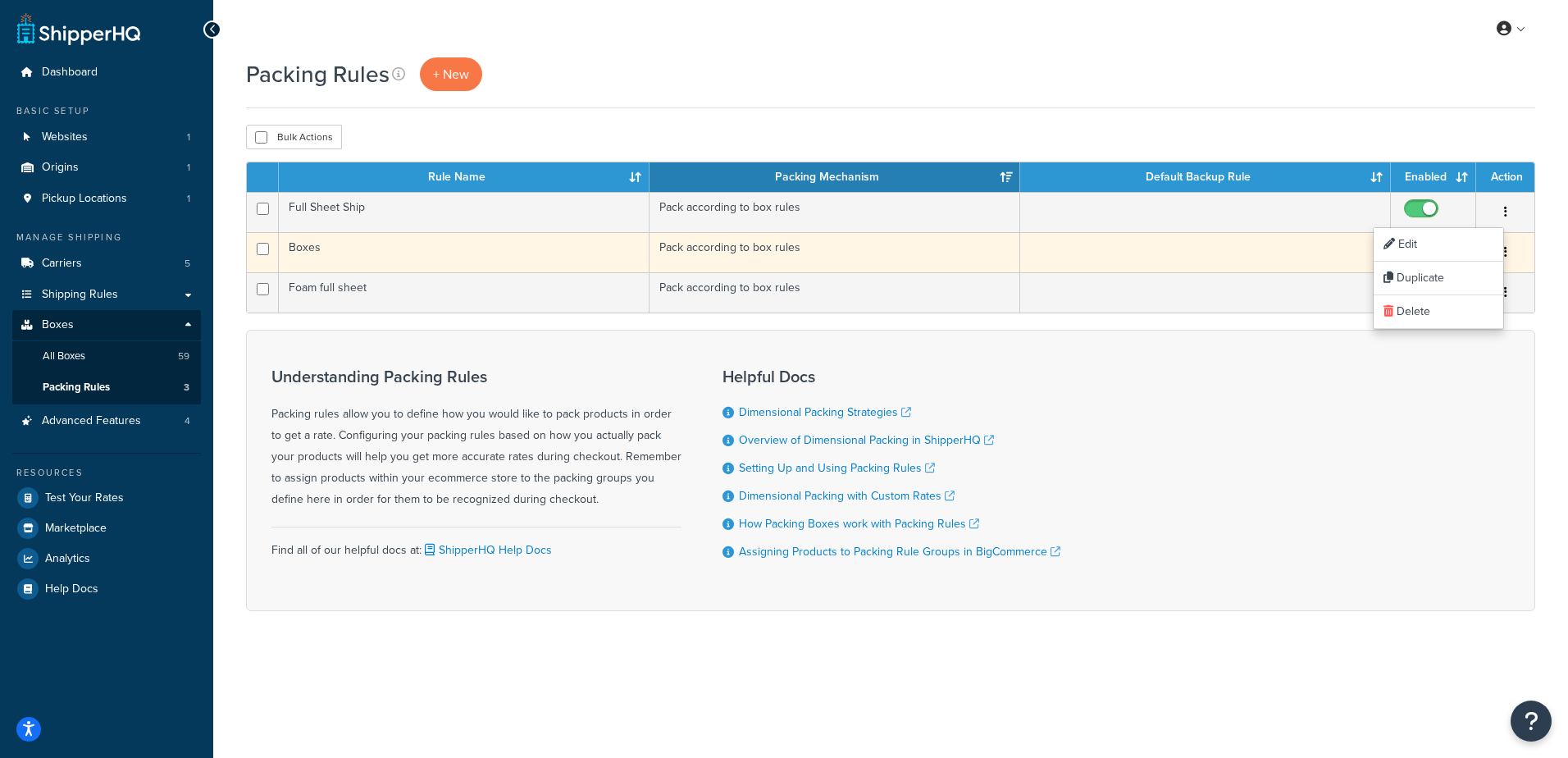
click at [1429, 243] on input "checkbox" at bounding box center [1423, 253] width 45 height 20
click at [1427, 244] on input "checkbox" at bounding box center [1423, 253] width 45 height 20
checkbox input "true"
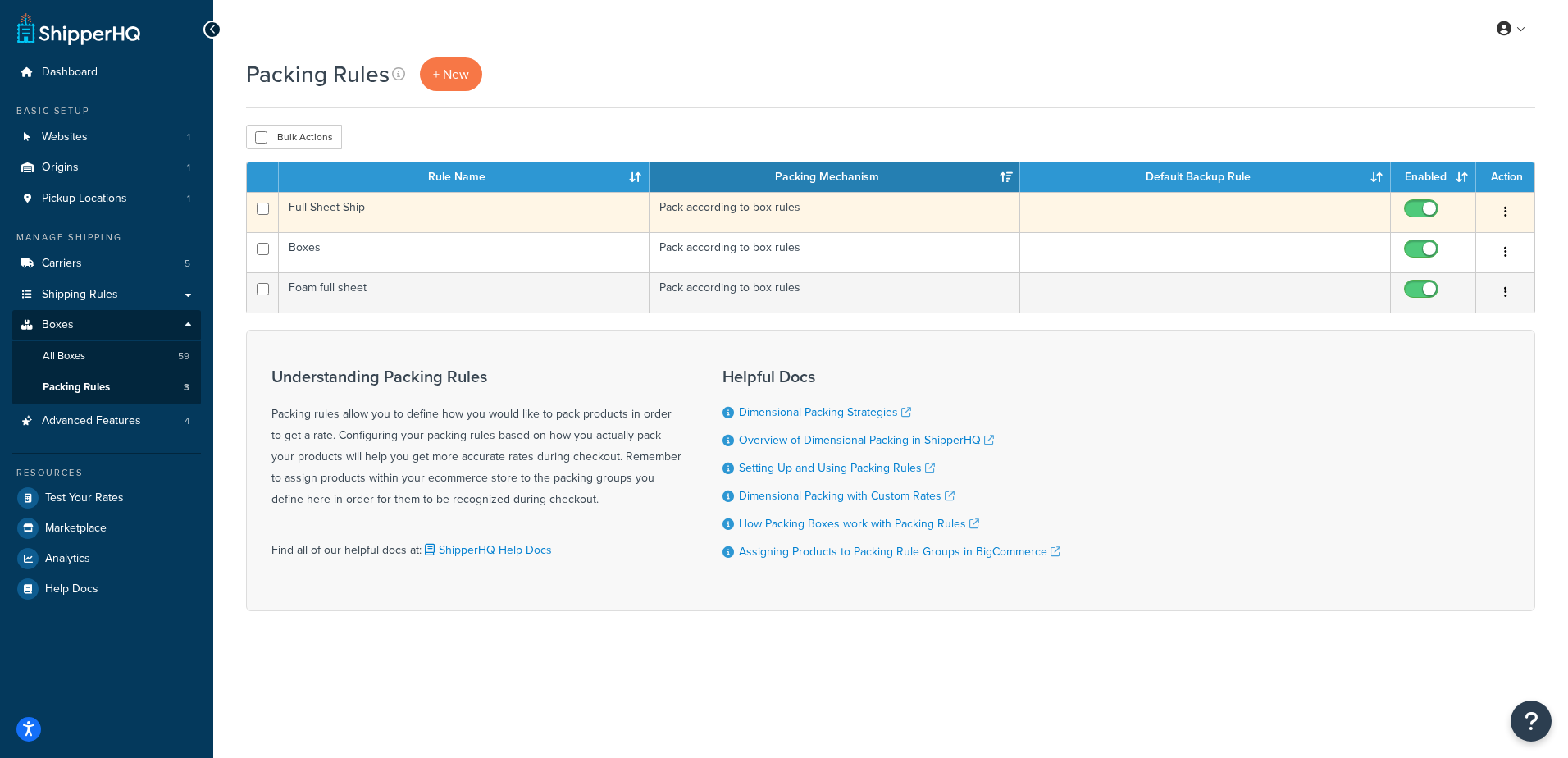
click at [1510, 207] on button "button" at bounding box center [1505, 212] width 23 height 26
click at [1459, 236] on link "Edit" at bounding box center [1438, 244] width 130 height 34
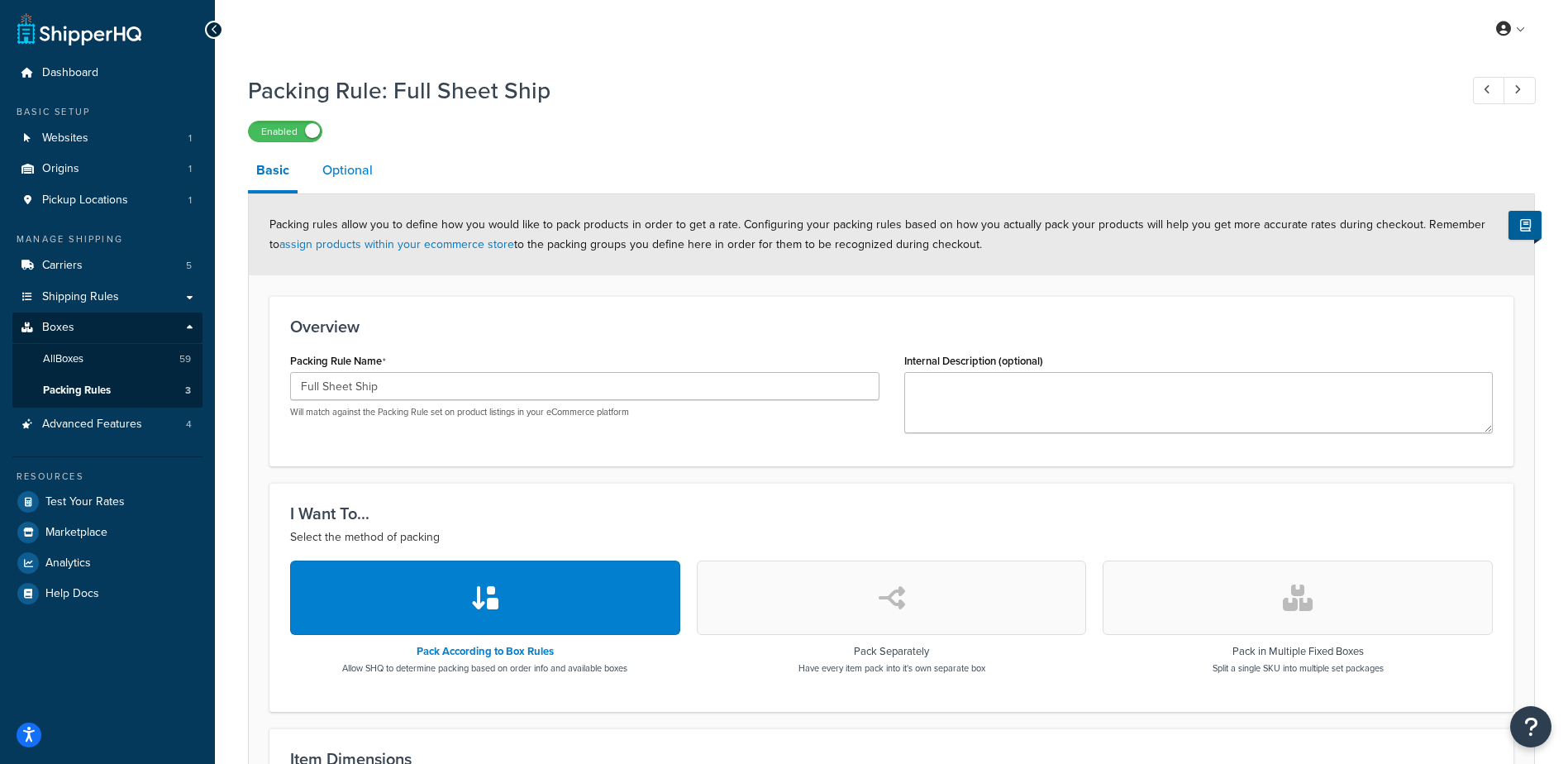
click at [364, 163] on link "Optional" at bounding box center [347, 170] width 67 height 40
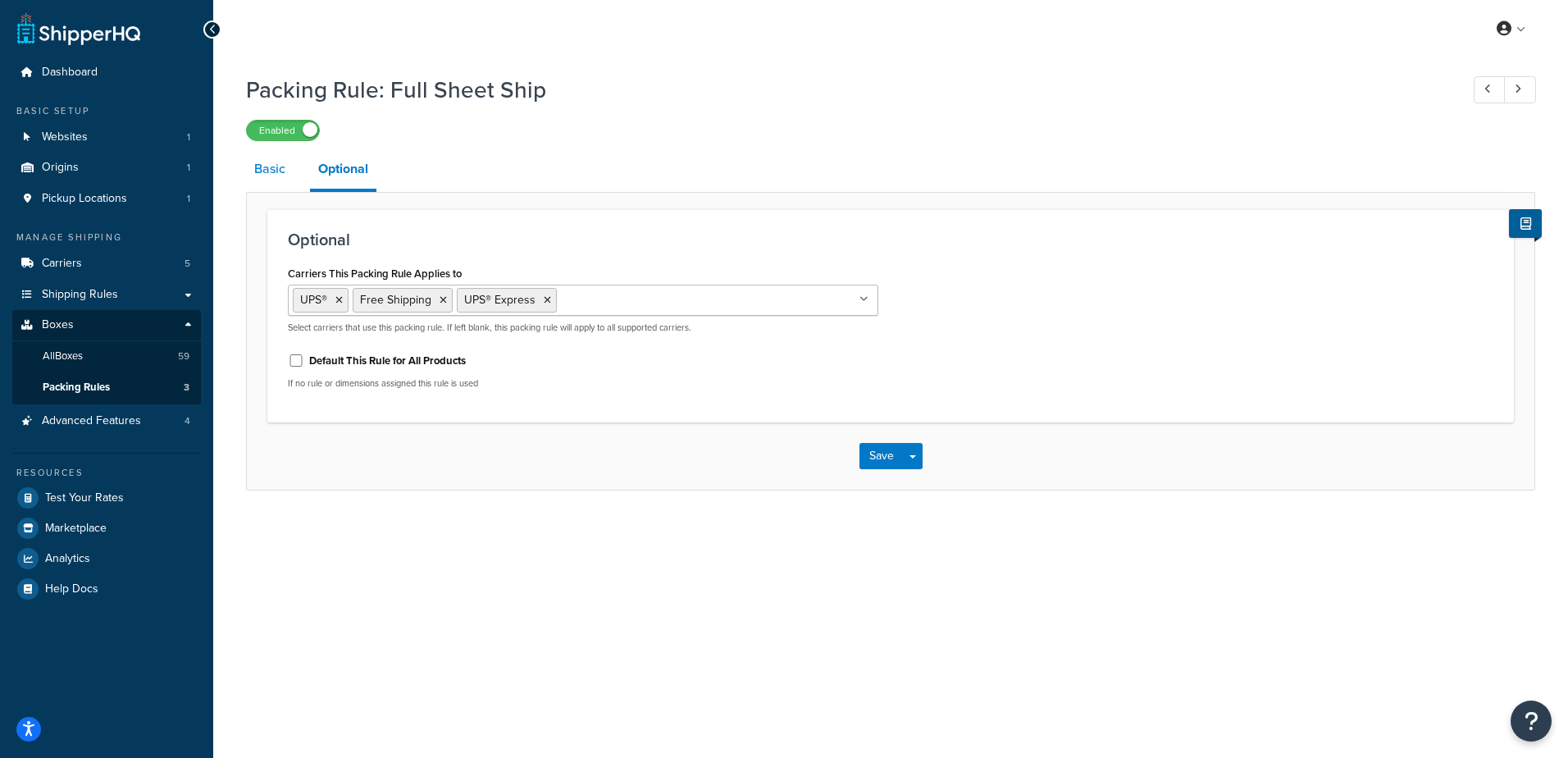
click at [268, 170] on link "Basic" at bounding box center [270, 169] width 47 height 39
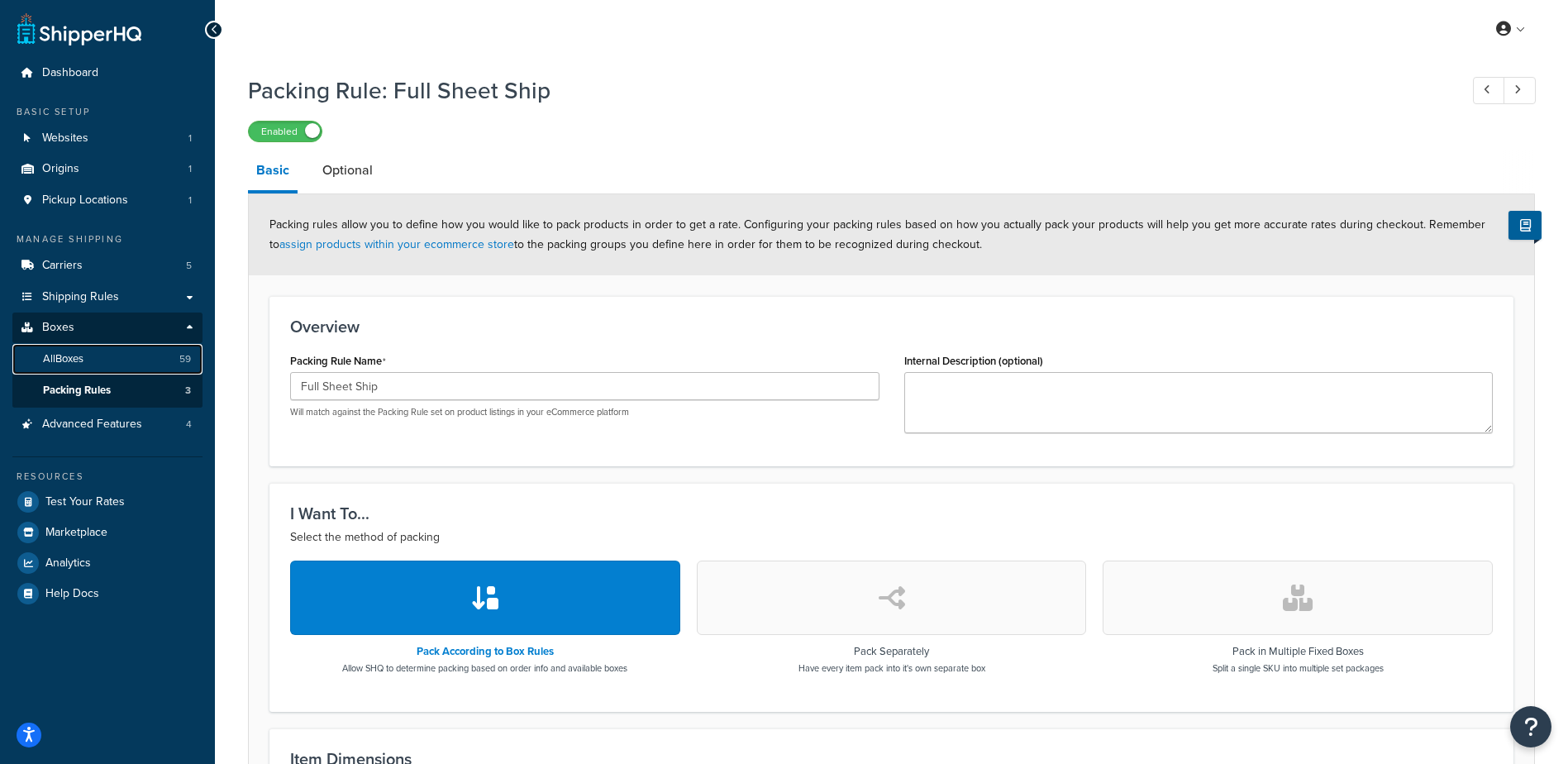
click at [93, 356] on link "All Boxes 59" at bounding box center [107, 359] width 190 height 30
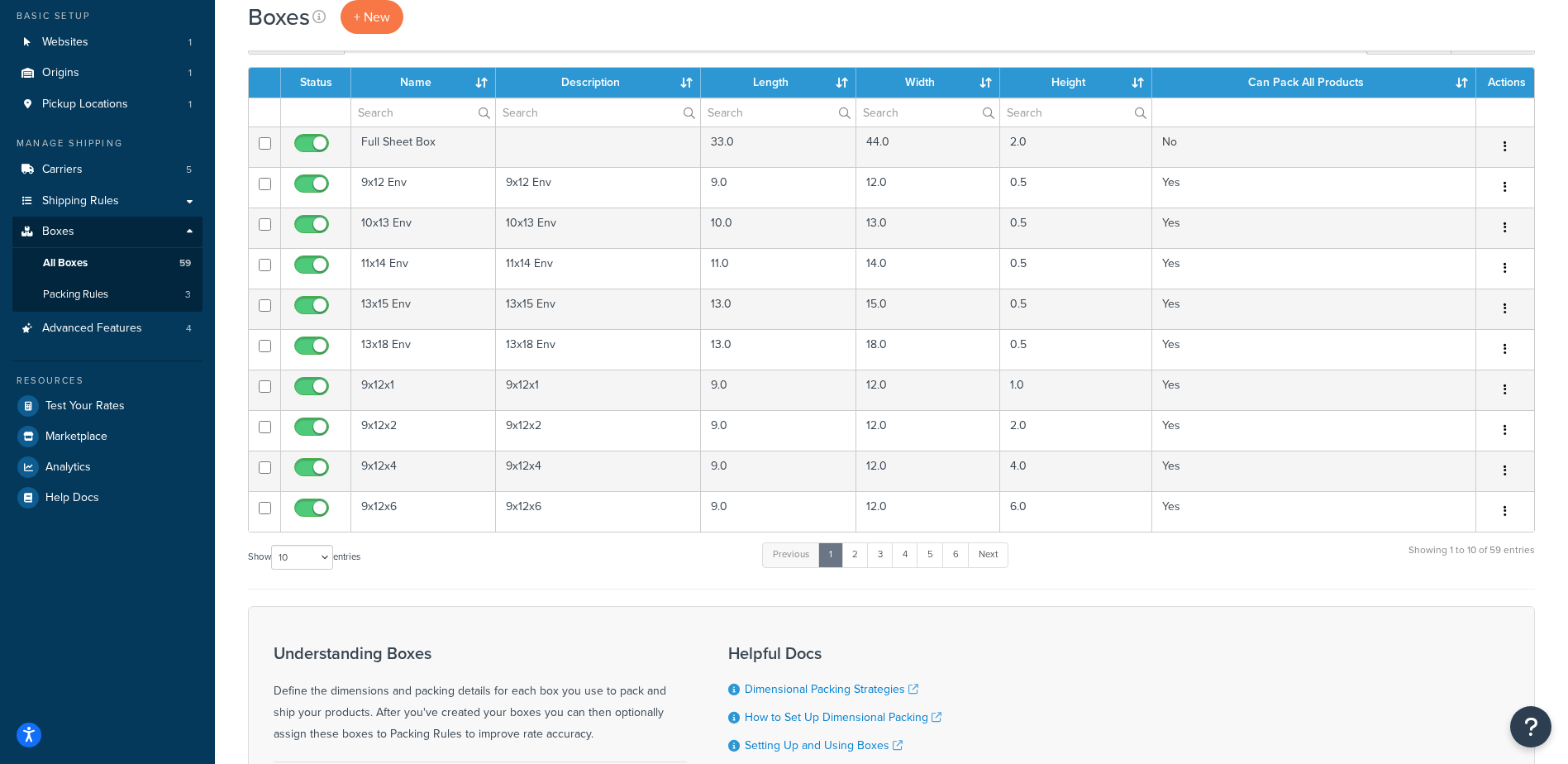
scroll to position [83, 0]
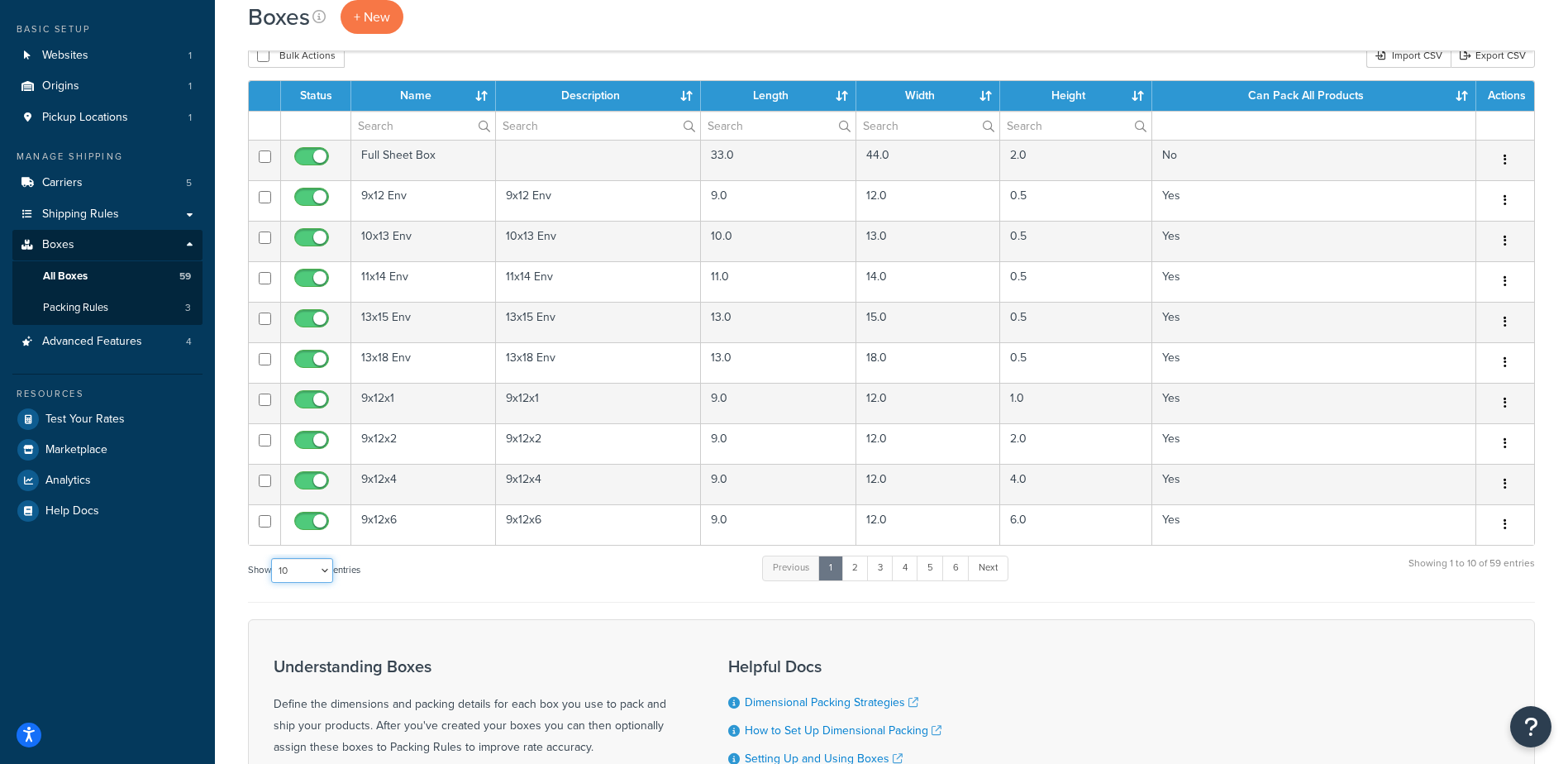
click at [330, 567] on select "10 15 25 50 100 1000" at bounding box center [301, 570] width 62 height 25
select select "100"
click at [273, 558] on select "10 15 25 50 100 1000" at bounding box center [301, 570] width 62 height 25
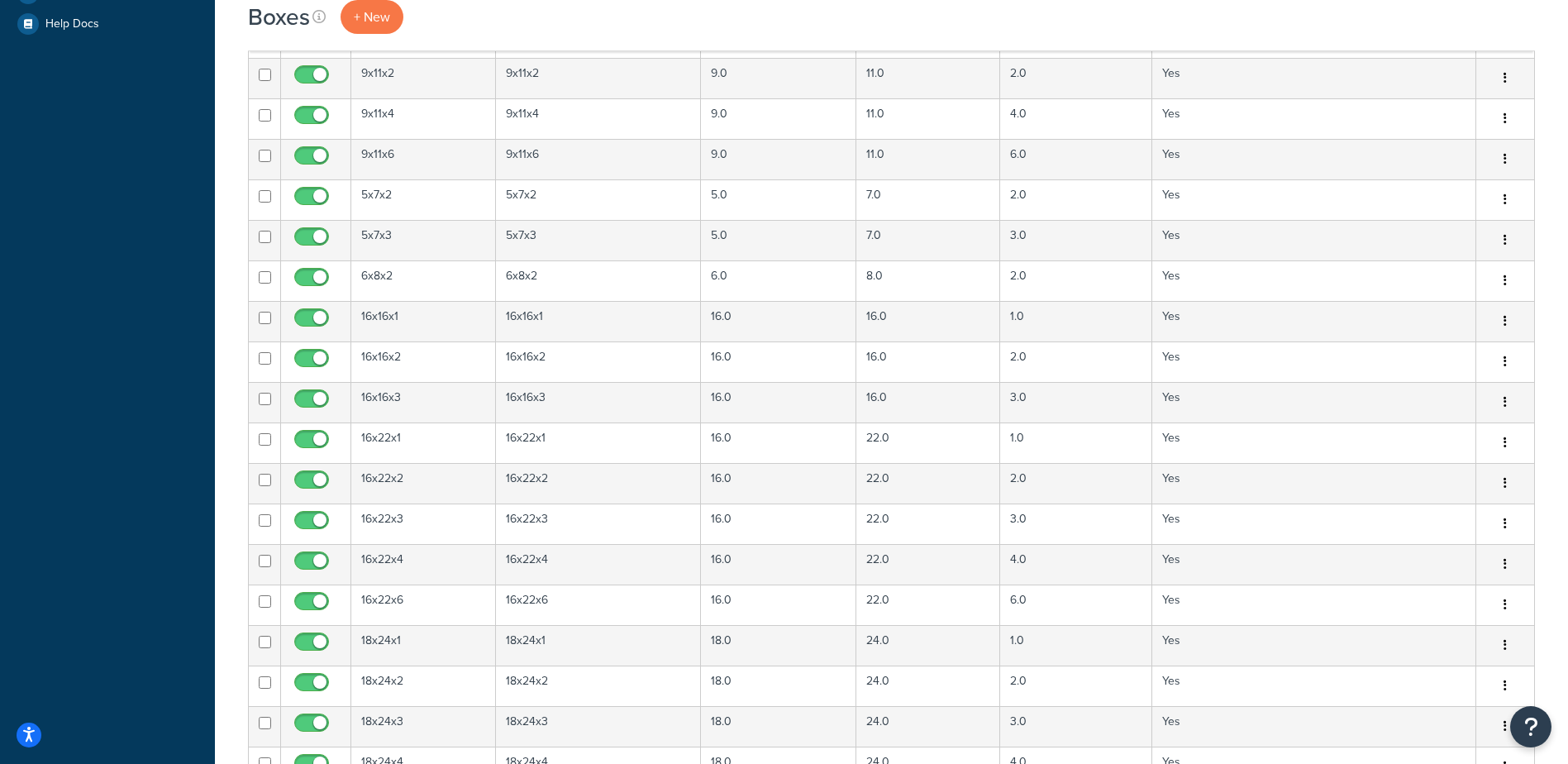
scroll to position [661, 0]
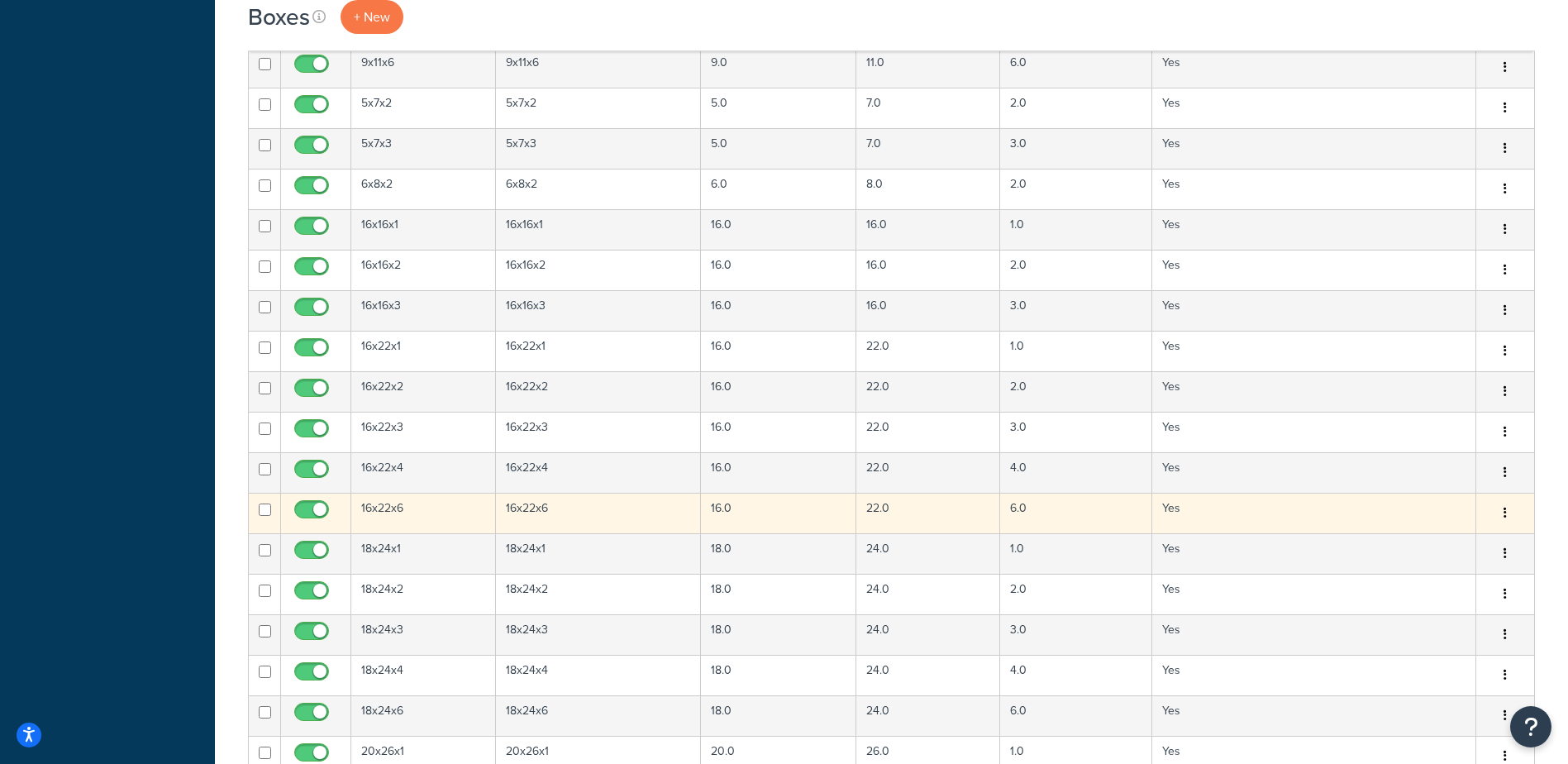
click at [1507, 508] on button "button" at bounding box center [1505, 513] width 23 height 27
click at [1456, 547] on link "Edit" at bounding box center [1450, 544] width 131 height 34
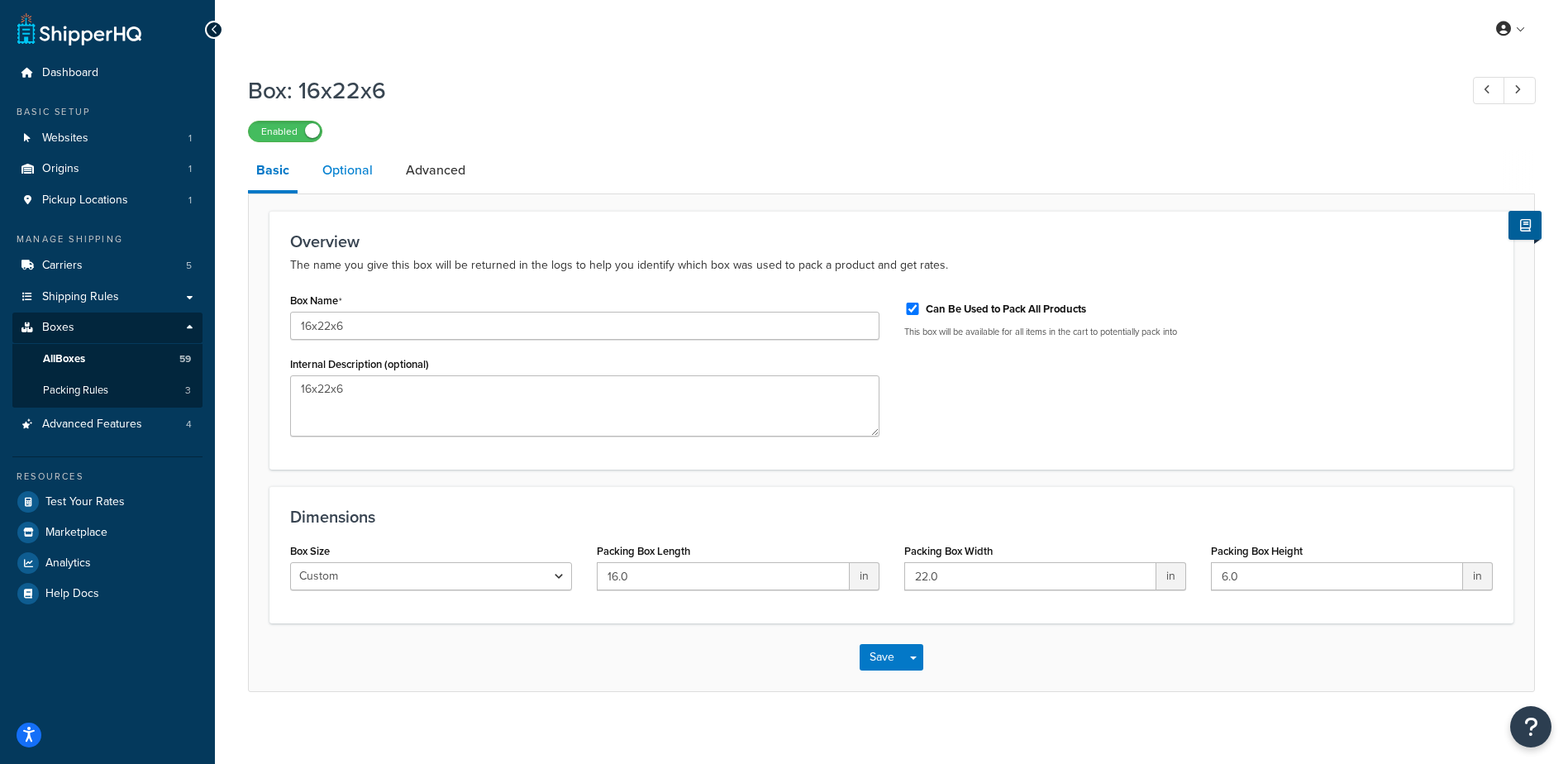
click at [352, 166] on link "Optional" at bounding box center [347, 170] width 67 height 40
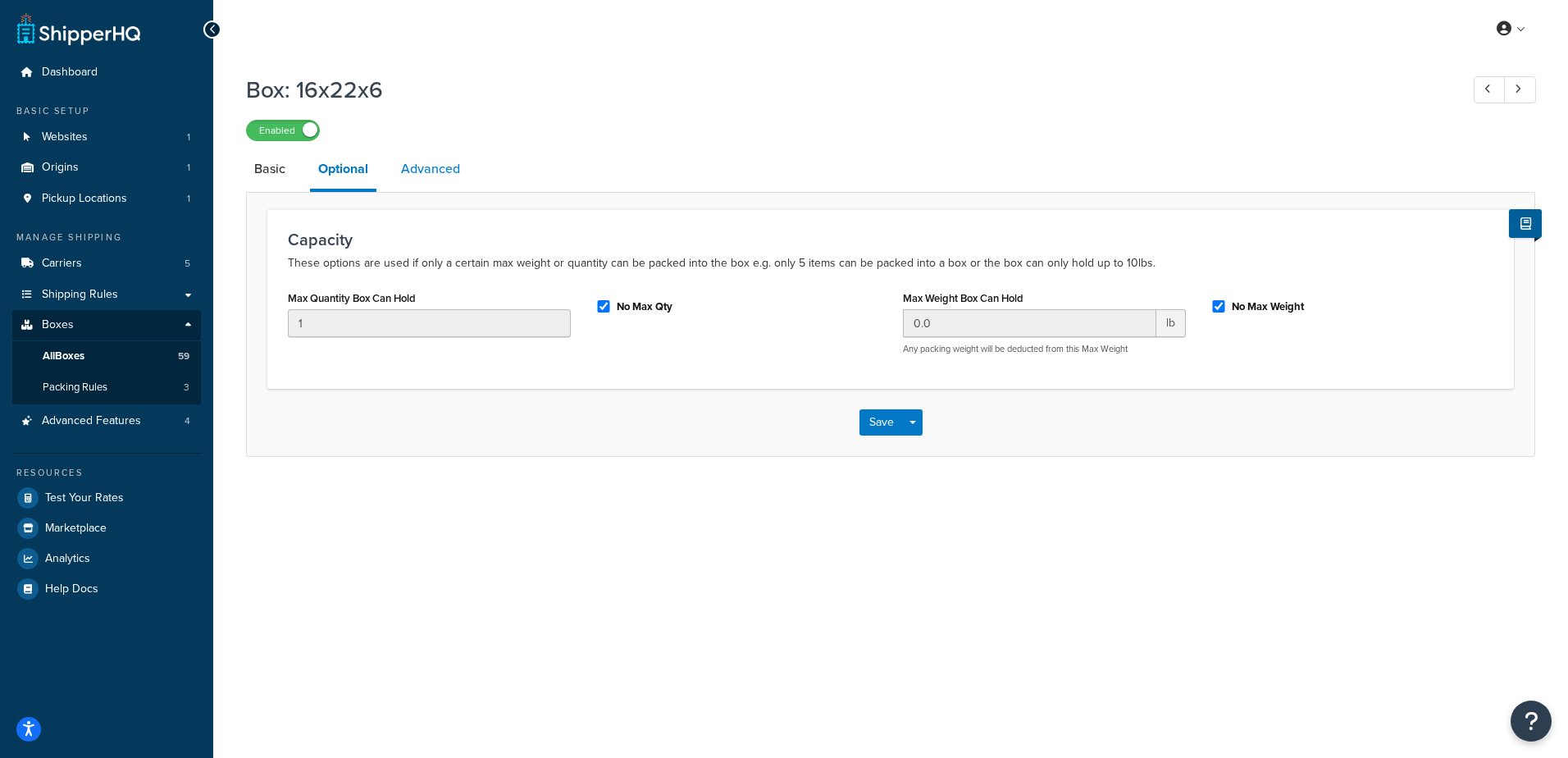
click at [443, 170] on link "Advanced" at bounding box center [431, 169] width 76 height 39
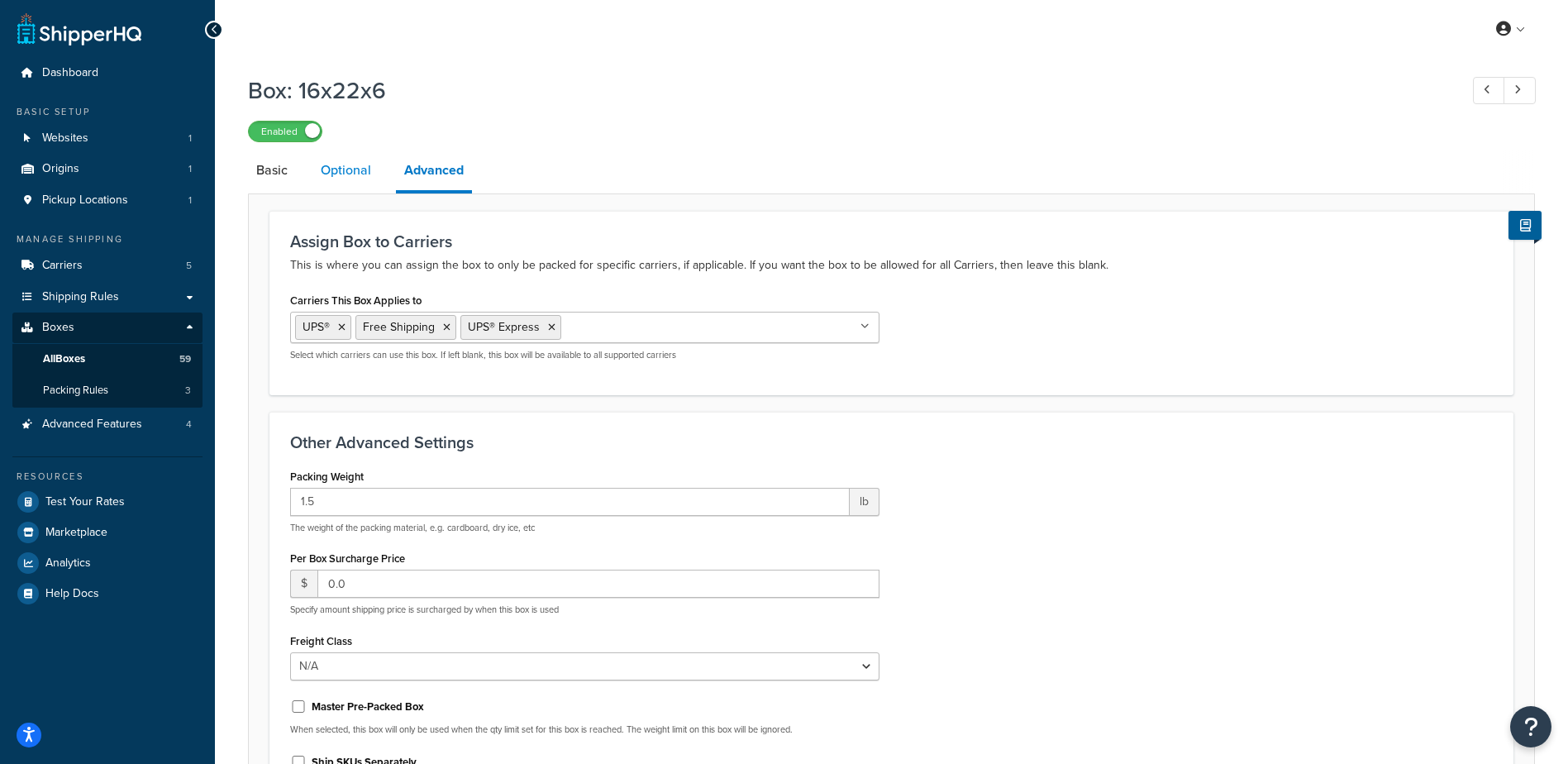
click at [357, 168] on link "Optional" at bounding box center [346, 170] width 67 height 40
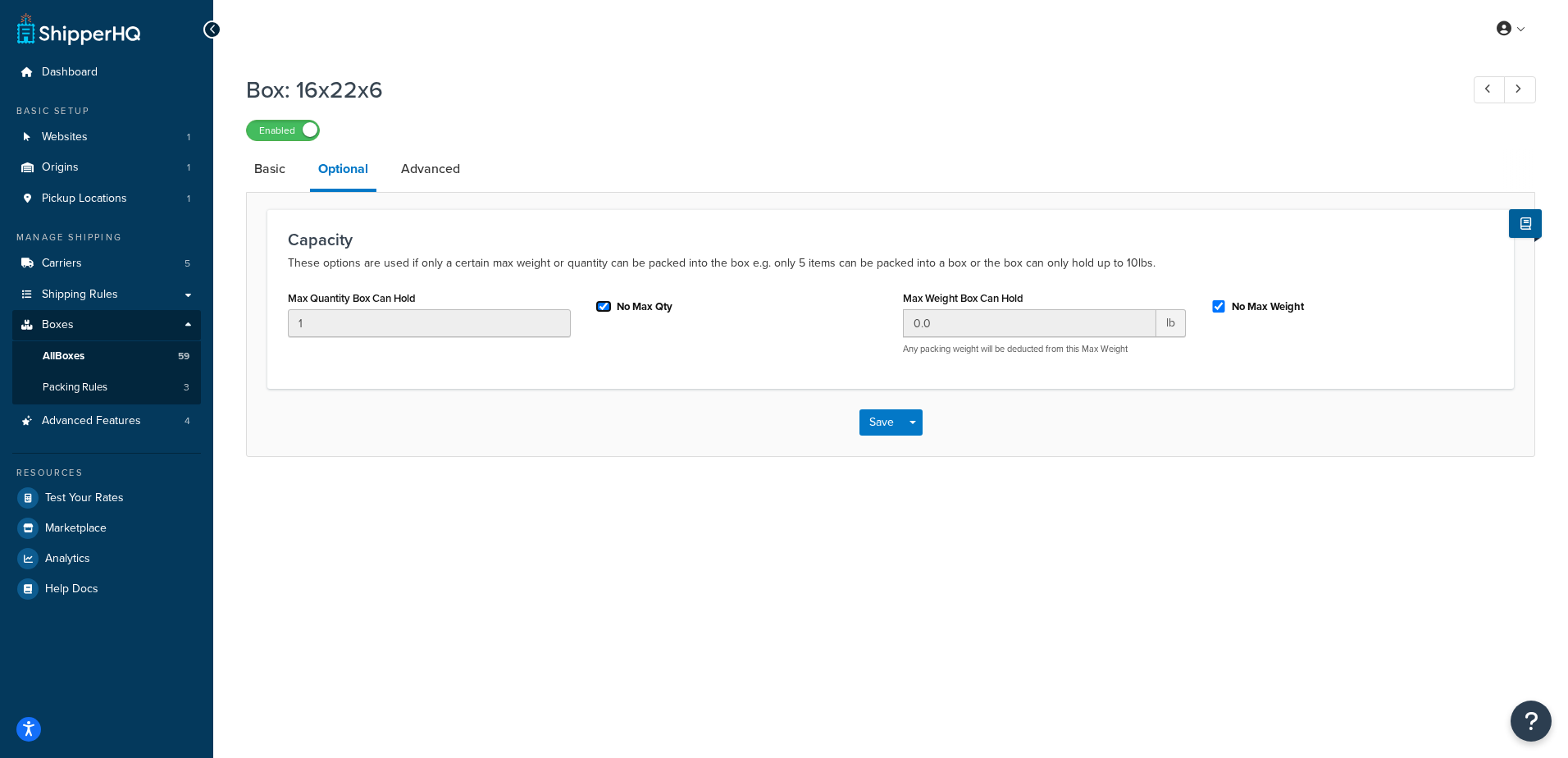
click at [607, 306] on input "No Max Qty" at bounding box center [604, 306] width 16 height 12
checkbox input "true"
click at [877, 427] on button "Save" at bounding box center [881, 422] width 45 height 26
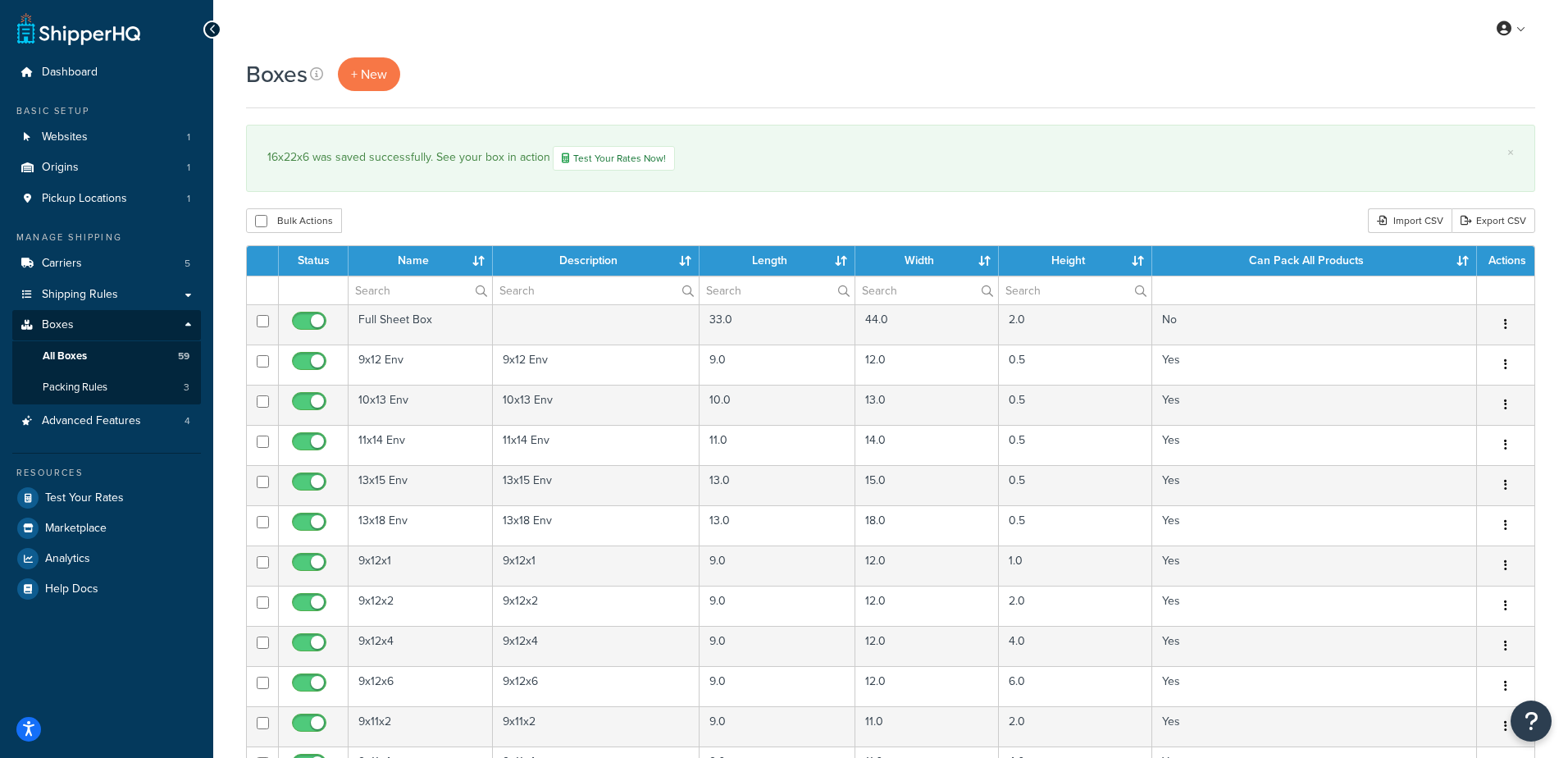
select select "100"
